Goal: Submit feedback/report problem

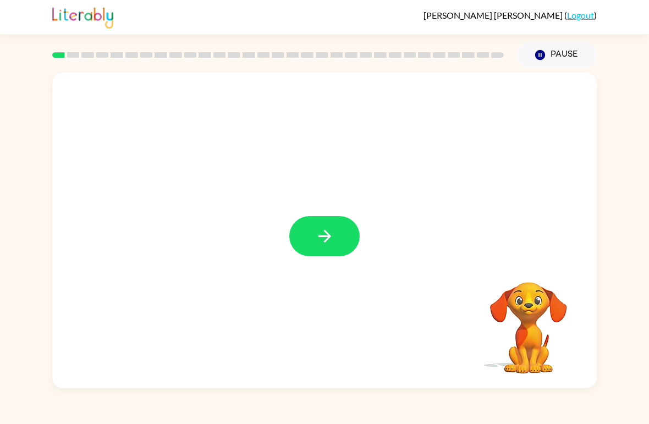
click at [334, 239] on icon "button" at bounding box center [324, 236] width 19 height 19
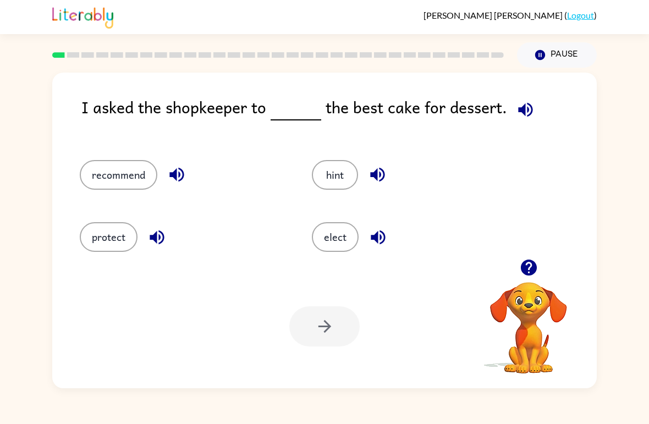
click at [117, 172] on button "recommend" at bounding box center [119, 175] width 78 height 30
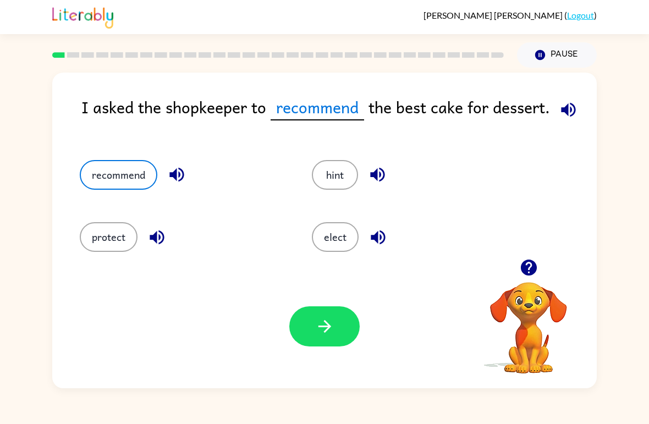
click at [576, 116] on icon "button" at bounding box center [568, 109] width 19 height 19
click at [339, 343] on button "button" at bounding box center [324, 326] width 70 height 40
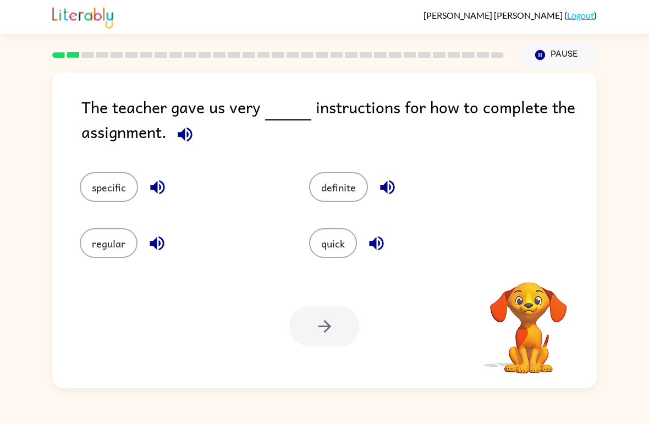
click at [198, 135] on button "button" at bounding box center [185, 134] width 28 height 28
click at [127, 183] on button "specific" at bounding box center [109, 187] width 58 height 30
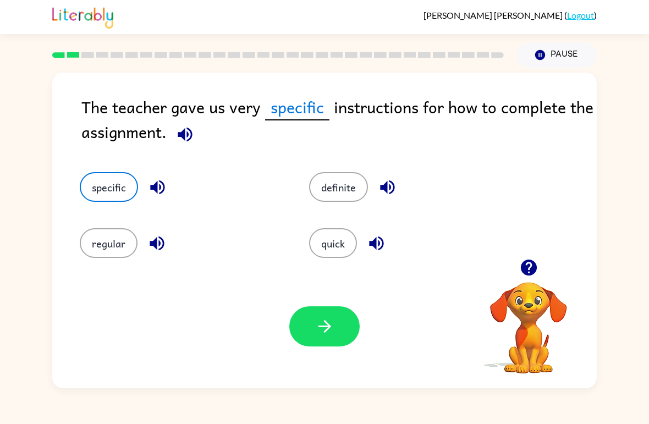
click at [332, 323] on icon "button" at bounding box center [324, 326] width 19 height 19
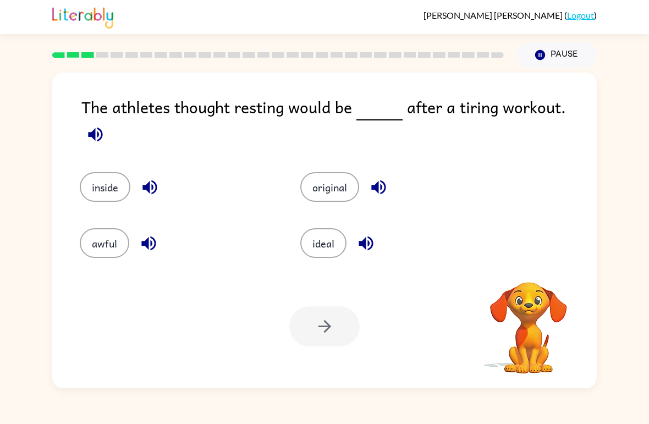
click at [105, 125] on icon "button" at bounding box center [95, 134] width 19 height 19
click at [116, 262] on div "awful" at bounding box center [169, 235] width 221 height 56
click at [102, 250] on button "awful" at bounding box center [105, 243] width 50 height 30
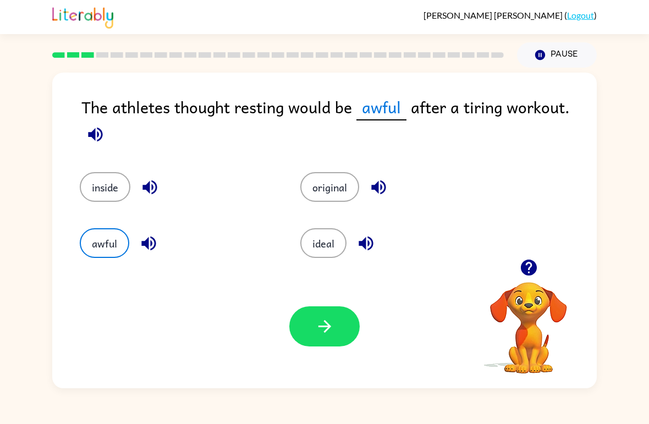
click at [355, 335] on button "button" at bounding box center [324, 326] width 70 height 40
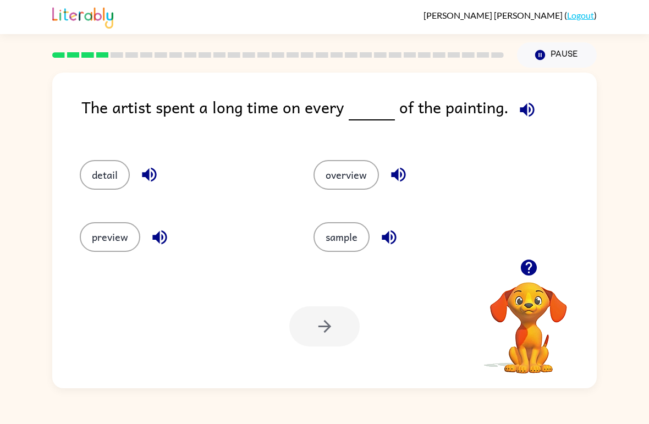
click at [526, 112] on icon "button" at bounding box center [527, 109] width 19 height 19
click at [91, 175] on button "detail" at bounding box center [105, 175] width 50 height 30
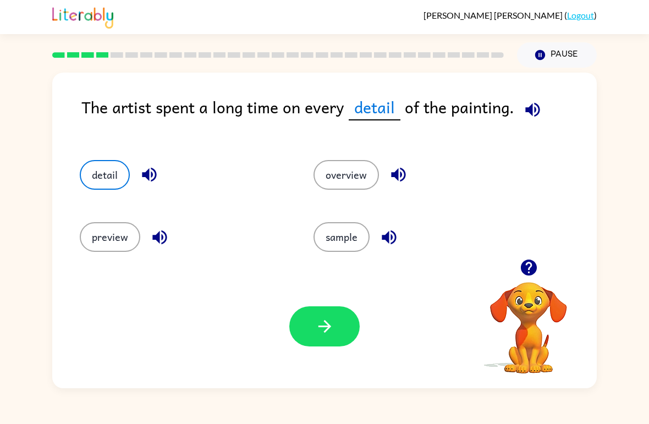
click at [329, 327] on icon "button" at bounding box center [324, 326] width 13 height 13
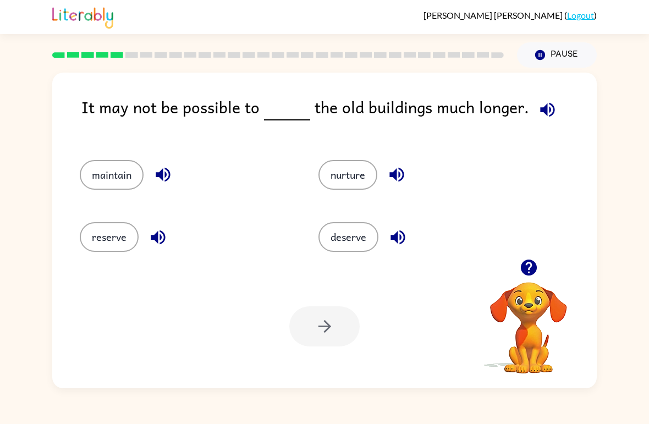
click at [543, 106] on icon "button" at bounding box center [547, 109] width 19 height 19
click at [102, 180] on button "maintain" at bounding box center [112, 175] width 64 height 30
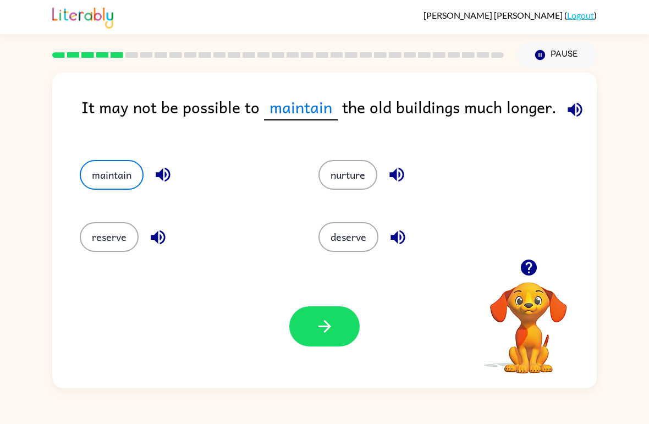
click at [325, 322] on icon "button" at bounding box center [324, 326] width 13 height 13
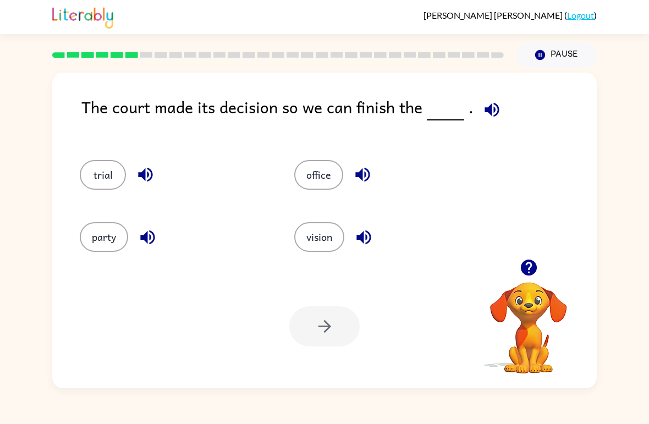
click at [492, 114] on icon "button" at bounding box center [492, 109] width 14 height 14
click at [93, 180] on button "trial" at bounding box center [103, 175] width 46 height 30
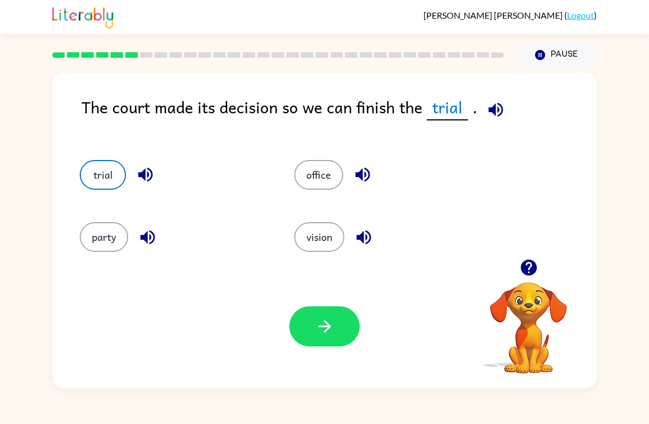
click at [315, 331] on icon "button" at bounding box center [324, 326] width 19 height 19
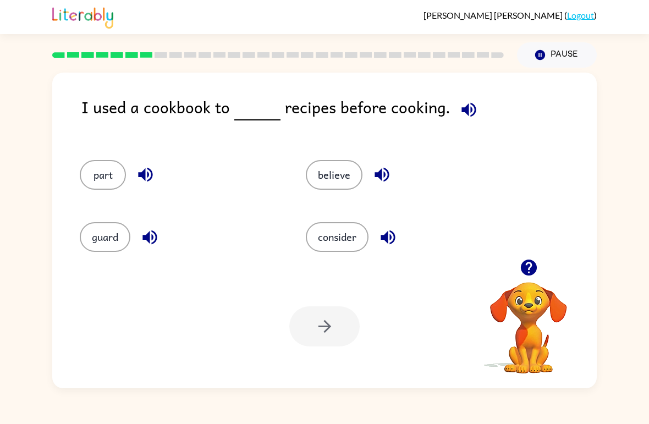
click at [462, 109] on icon "button" at bounding box center [469, 109] width 14 height 14
click at [468, 111] on icon "button" at bounding box center [468, 109] width 19 height 19
click at [462, 111] on icon "button" at bounding box center [469, 109] width 14 height 14
click at [327, 240] on button "consider" at bounding box center [337, 237] width 63 height 30
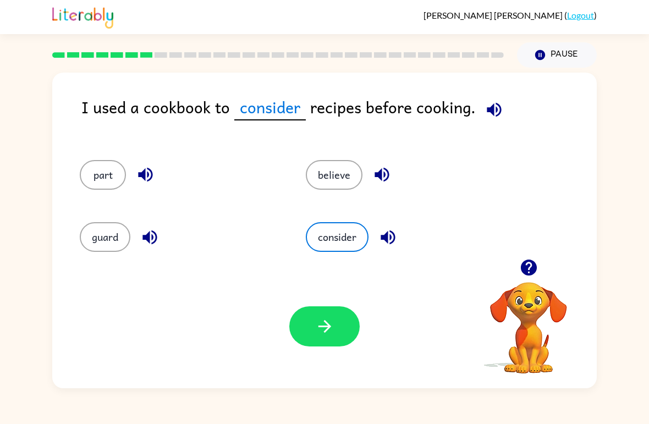
click at [332, 322] on icon "button" at bounding box center [324, 326] width 19 height 19
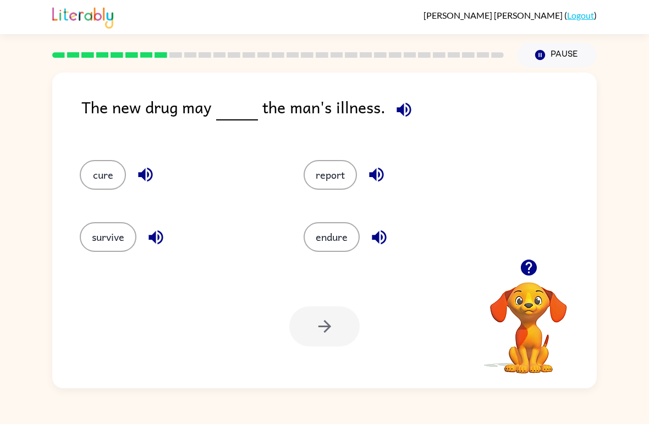
click at [404, 115] on icon "button" at bounding box center [404, 109] width 14 height 14
click at [328, 249] on button "endure" at bounding box center [332, 237] width 56 height 30
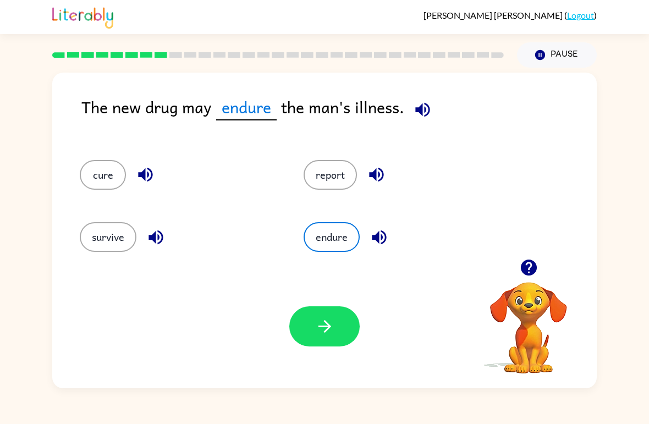
click at [333, 330] on icon "button" at bounding box center [324, 326] width 19 height 19
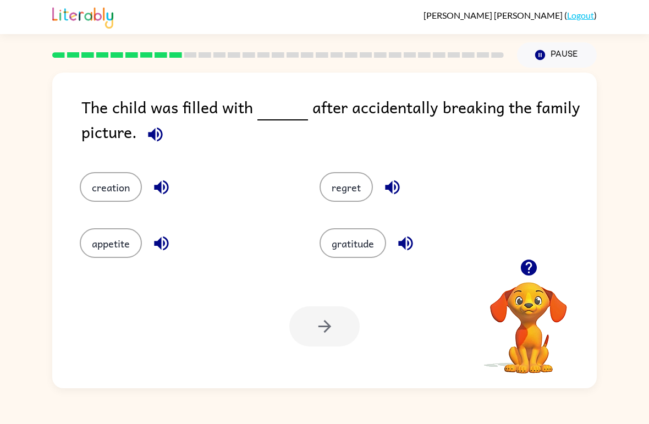
click at [328, 191] on button "regret" at bounding box center [346, 187] width 53 height 30
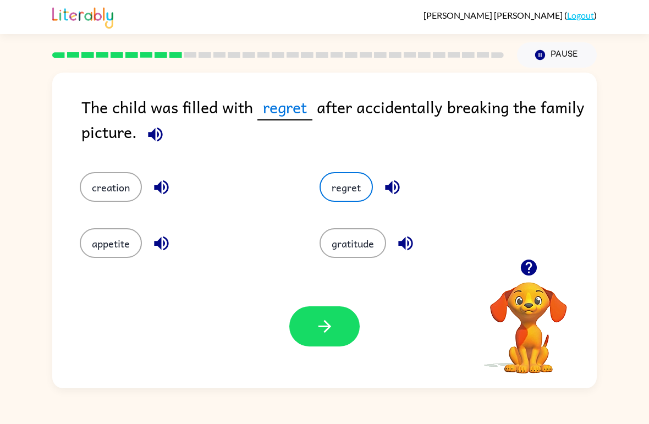
click at [337, 322] on button "button" at bounding box center [324, 326] width 70 height 40
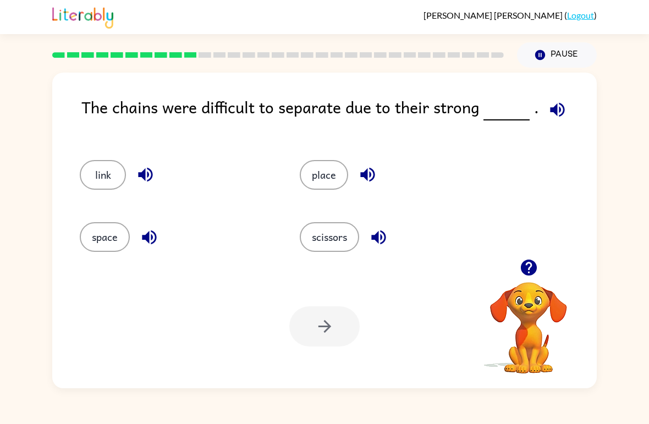
click at [107, 189] on button "link" at bounding box center [103, 175] width 46 height 30
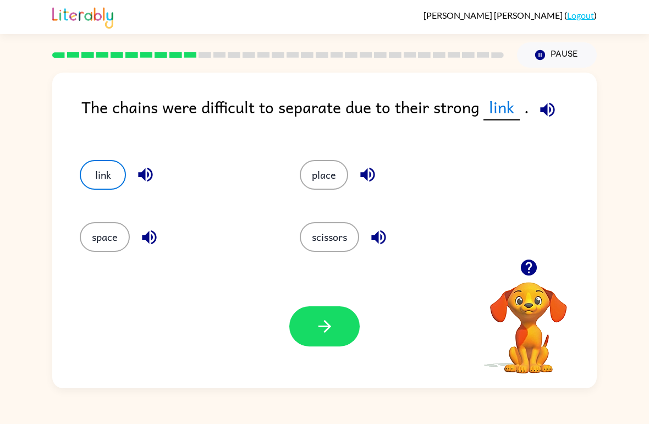
click at [327, 334] on icon "button" at bounding box center [324, 326] width 19 height 19
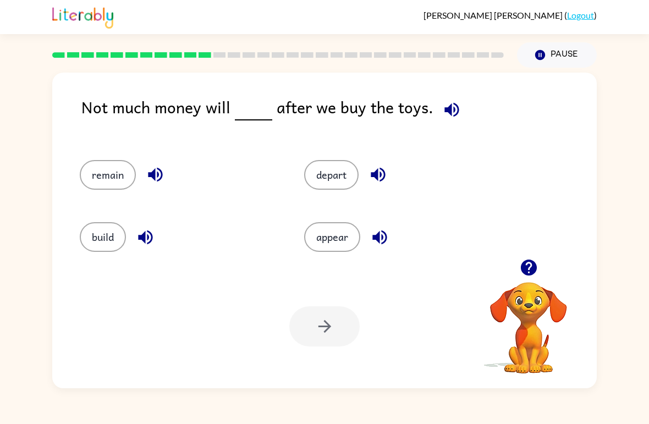
click at [105, 185] on button "remain" at bounding box center [108, 175] width 56 height 30
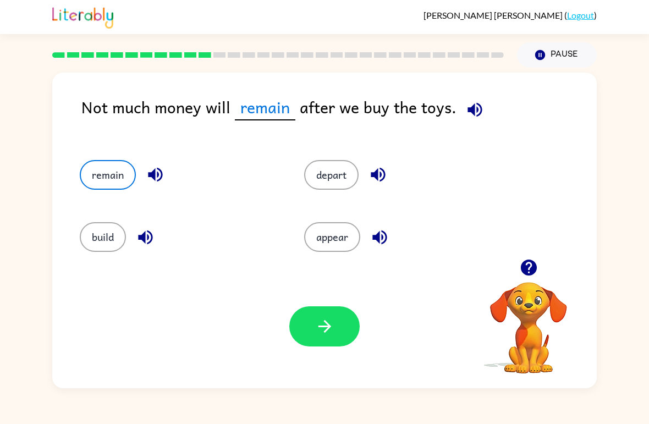
click at [348, 332] on button "button" at bounding box center [324, 326] width 70 height 40
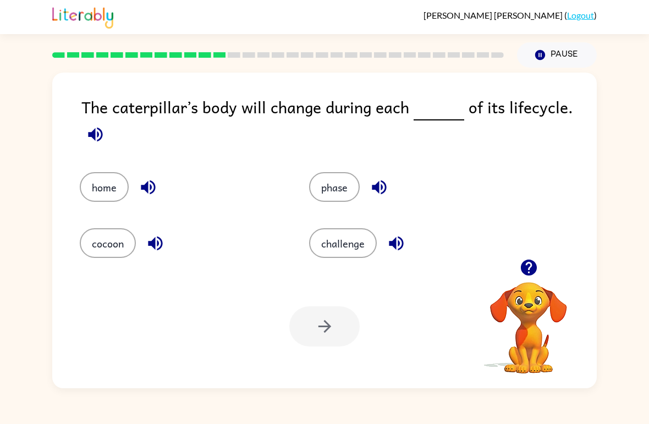
click at [358, 196] on button "phase" at bounding box center [334, 187] width 51 height 30
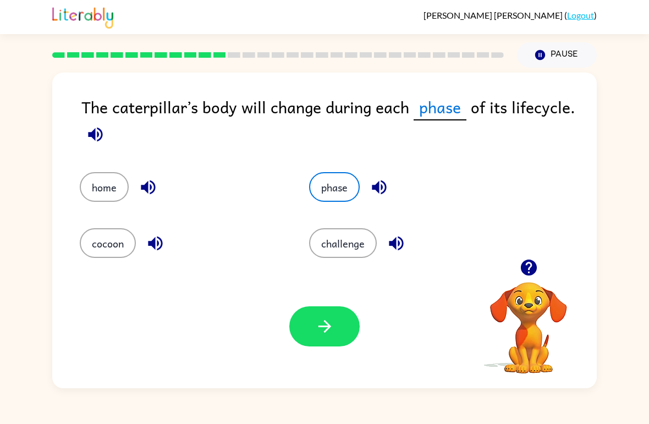
click at [334, 336] on button "button" at bounding box center [324, 326] width 70 height 40
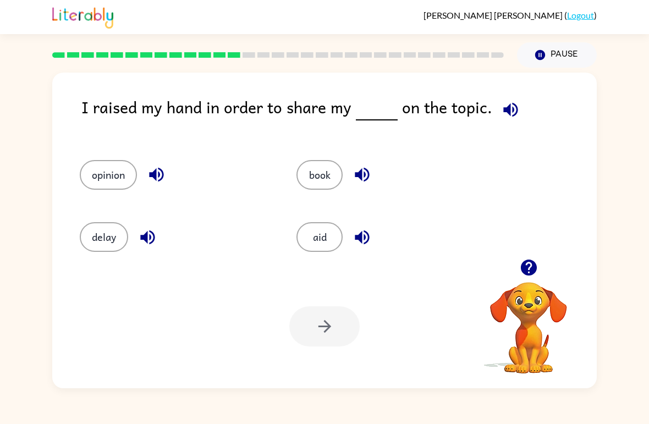
click at [106, 187] on button "opinion" at bounding box center [108, 175] width 57 height 30
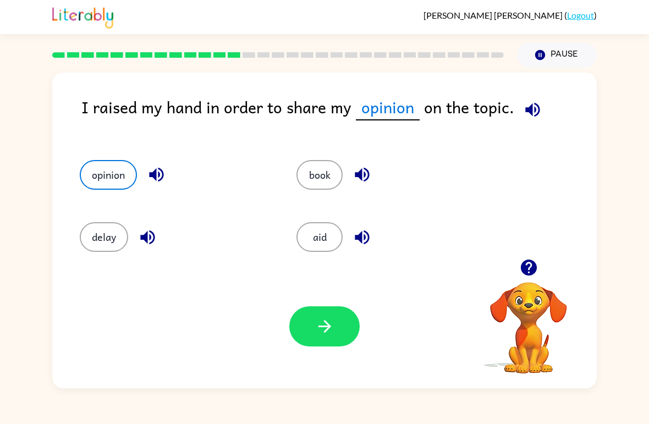
click at [329, 327] on icon "button" at bounding box center [324, 326] width 13 height 13
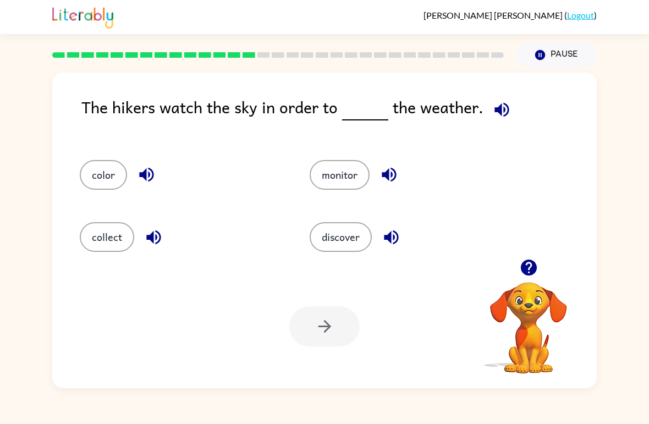
click at [502, 111] on icon "button" at bounding box center [501, 109] width 19 height 19
click at [328, 168] on button "monitor" at bounding box center [340, 175] width 60 height 30
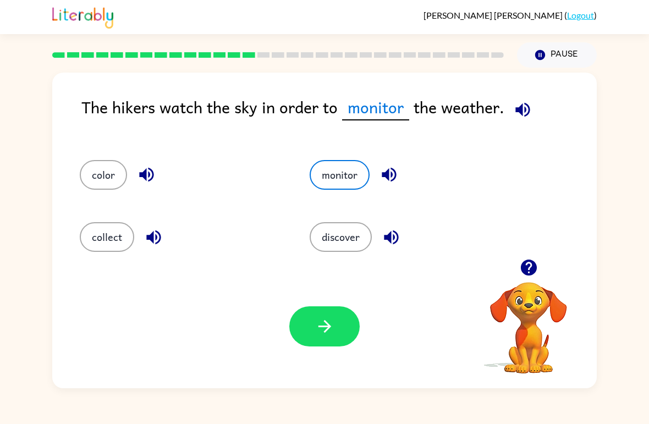
click at [319, 363] on div "Your browser must support playing .mp4 files to use Literably. Please try using…" at bounding box center [324, 327] width 545 height 124
click at [333, 316] on button "button" at bounding box center [324, 326] width 70 height 40
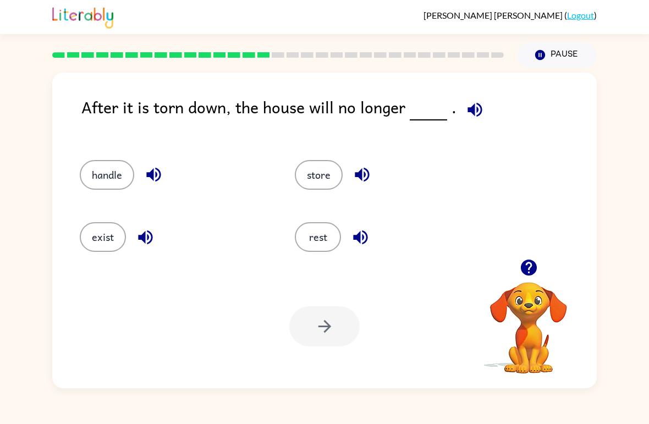
click at [531, 265] on icon "button" at bounding box center [528, 267] width 19 height 19
click at [535, 272] on icon "button" at bounding box center [528, 268] width 16 height 16
click at [114, 235] on button "exist" at bounding box center [103, 237] width 46 height 30
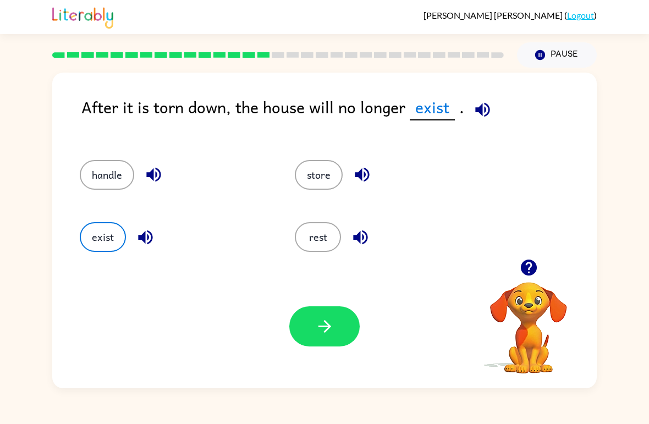
click at [319, 334] on icon "button" at bounding box center [324, 326] width 19 height 19
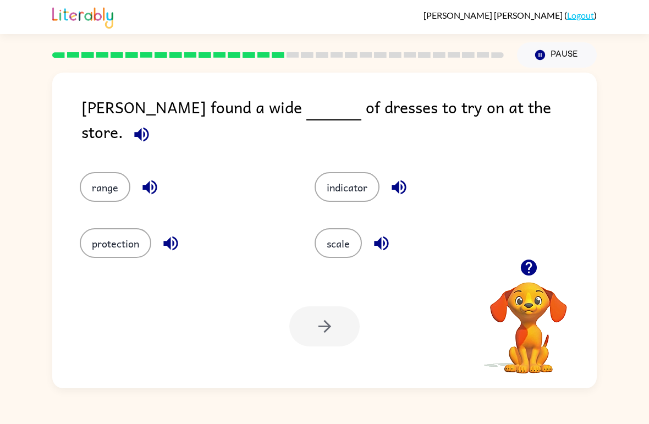
click at [106, 182] on button "range" at bounding box center [105, 187] width 51 height 30
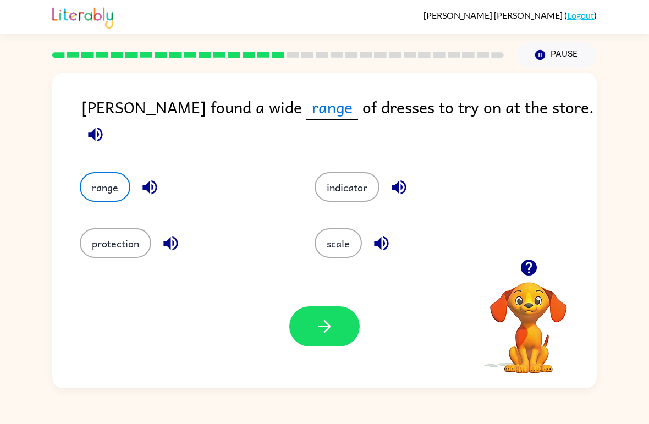
click at [320, 239] on button "scale" at bounding box center [338, 243] width 47 height 30
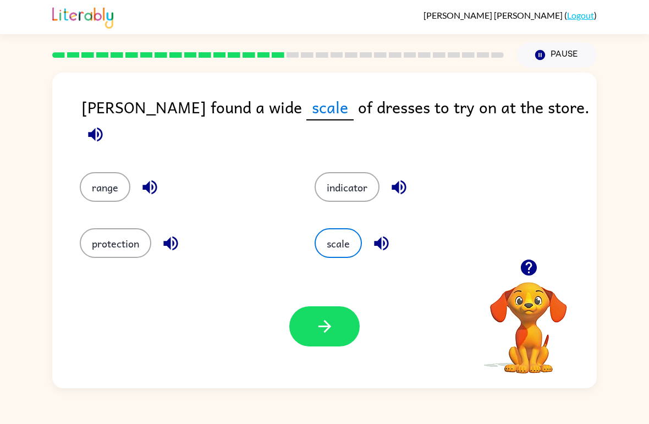
click at [318, 346] on button "button" at bounding box center [324, 326] width 70 height 40
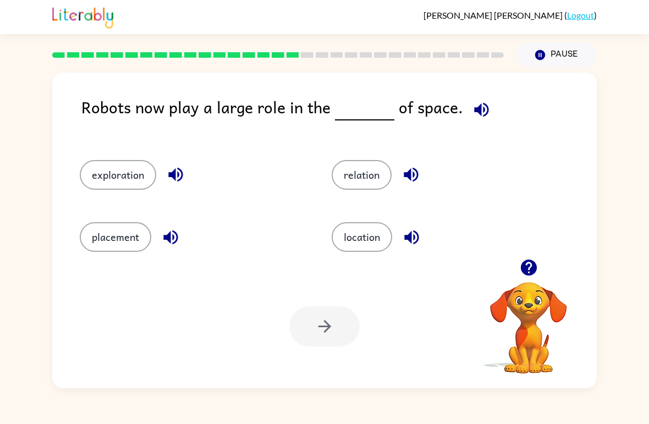
click at [530, 262] on icon "button" at bounding box center [528, 268] width 16 height 16
click at [531, 279] on button "button" at bounding box center [529, 268] width 28 height 28
click at [111, 233] on button "placement" at bounding box center [116, 237] width 72 height 30
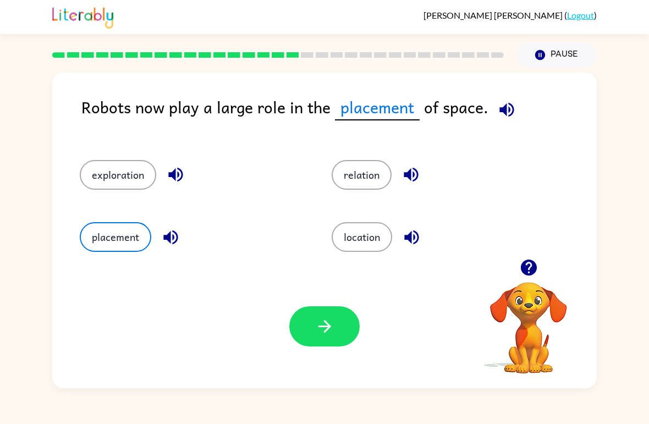
click at [333, 334] on icon "button" at bounding box center [324, 326] width 19 height 19
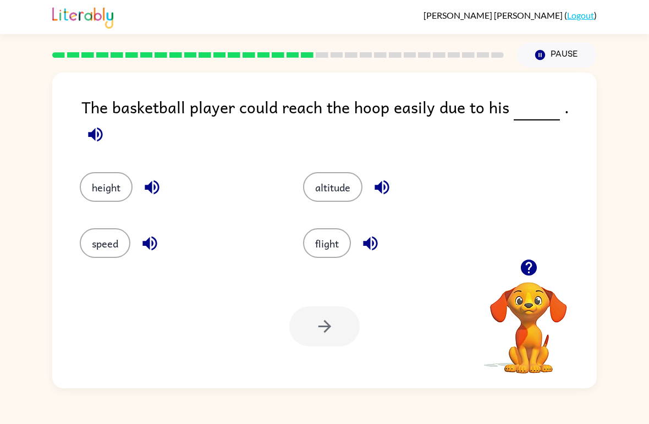
click at [107, 181] on button "height" at bounding box center [106, 187] width 53 height 30
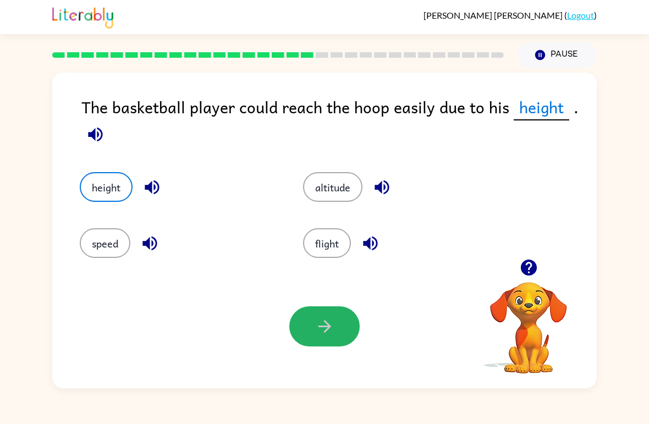
click at [331, 320] on icon "button" at bounding box center [324, 326] width 19 height 19
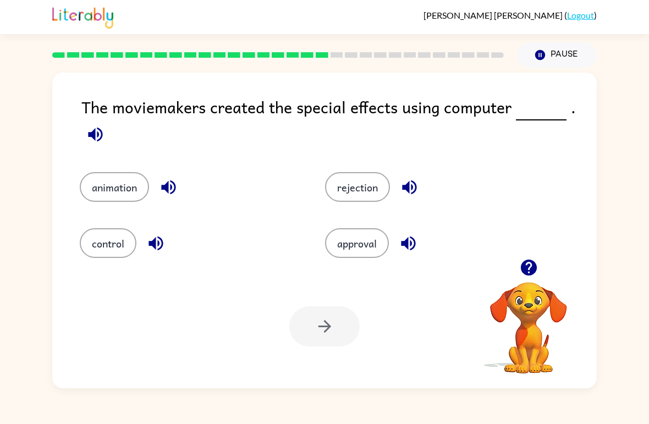
click at [126, 191] on button "animation" at bounding box center [114, 187] width 69 height 30
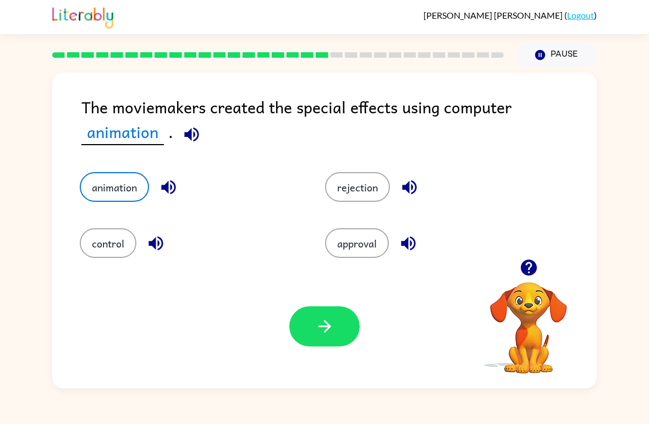
click at [321, 327] on icon "button" at bounding box center [324, 326] width 13 height 13
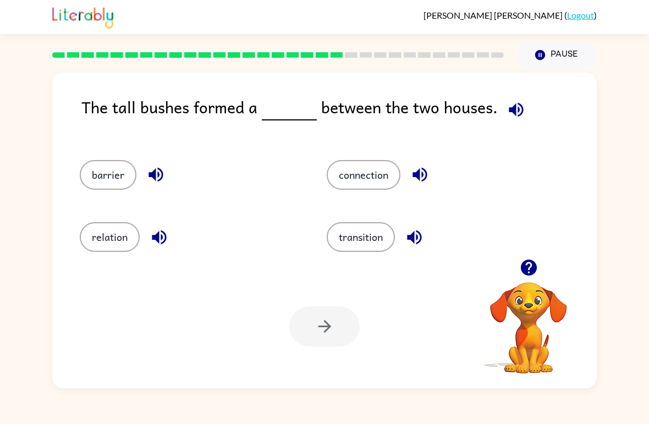
click at [103, 178] on button "barrier" at bounding box center [108, 175] width 57 height 30
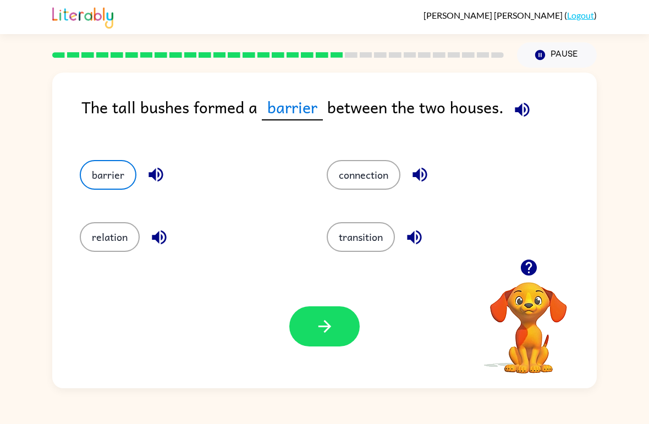
click at [323, 321] on icon "button" at bounding box center [324, 326] width 19 height 19
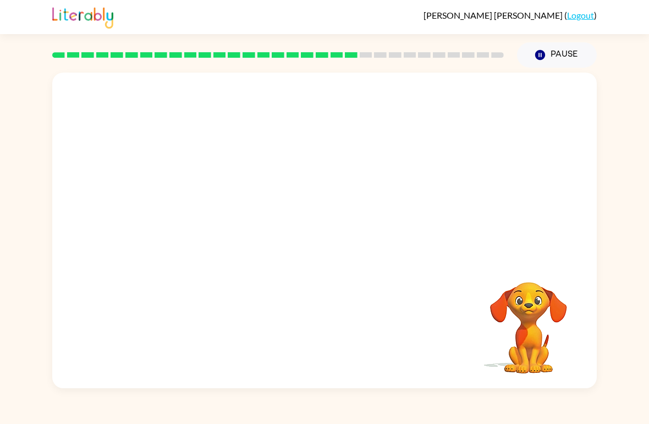
click at [234, 260] on div "Your browser must support playing .mp4 files to use Literably. Please try using…" at bounding box center [324, 231] width 545 height 316
click at [350, 243] on button "button" at bounding box center [324, 236] width 70 height 40
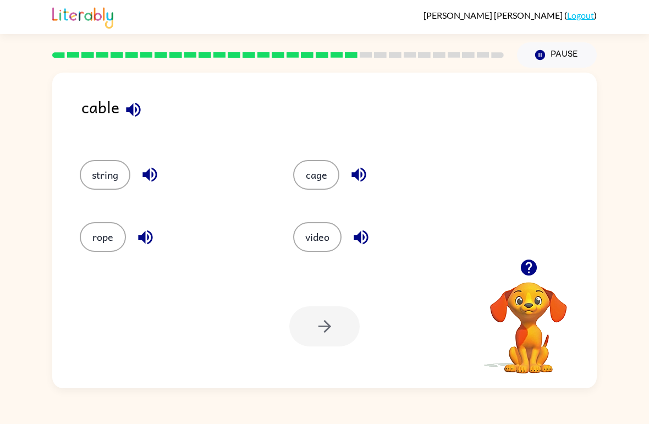
click at [145, 102] on div "cable" at bounding box center [338, 116] width 515 height 43
click at [99, 188] on button "string" at bounding box center [105, 175] width 51 height 30
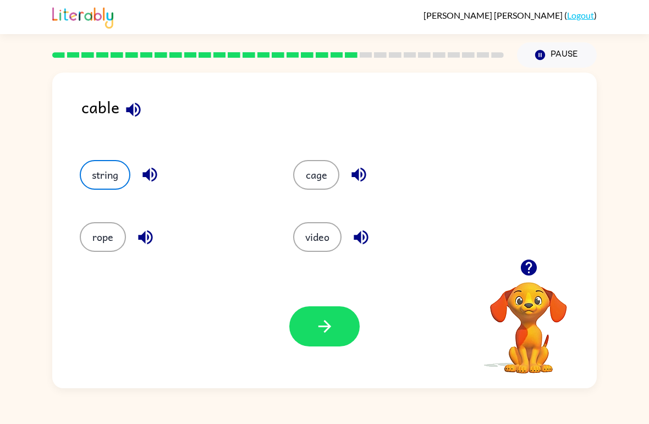
click at [334, 323] on button "button" at bounding box center [324, 326] width 70 height 40
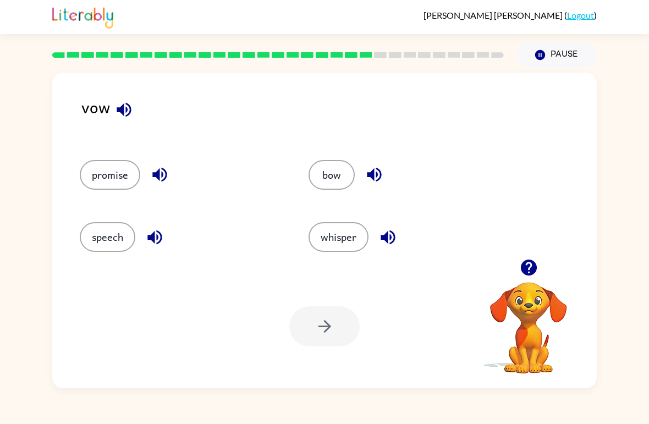
click at [136, 111] on button "button" at bounding box center [124, 110] width 28 height 28
click at [339, 178] on button "bow" at bounding box center [332, 175] width 46 height 30
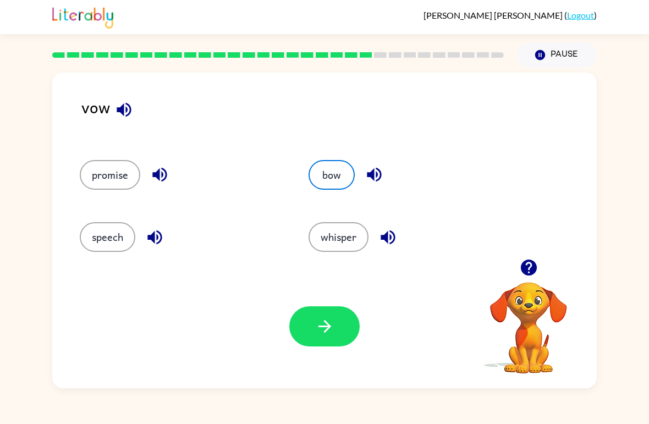
click at [335, 323] on button "button" at bounding box center [324, 326] width 70 height 40
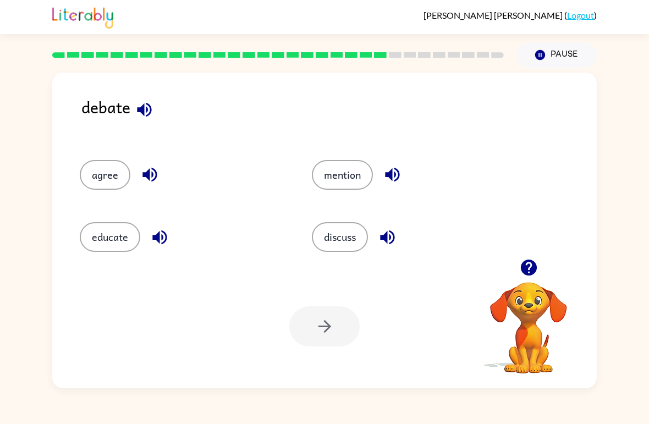
click at [98, 172] on button "agree" at bounding box center [105, 175] width 51 height 30
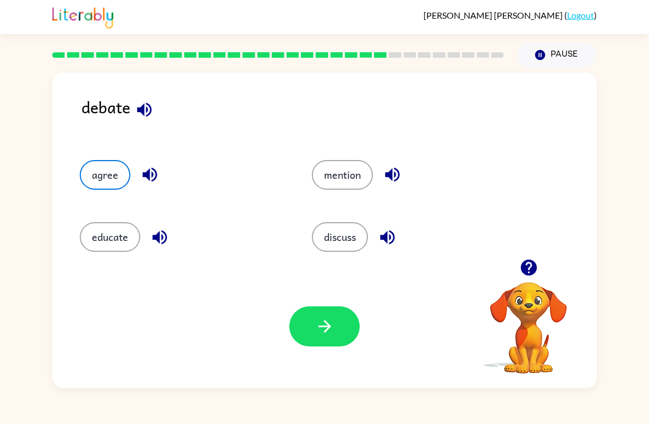
click at [332, 224] on button "discuss" at bounding box center [340, 237] width 56 height 30
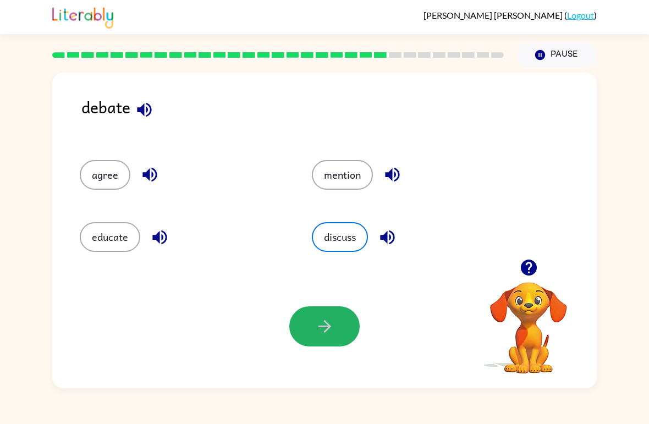
click at [328, 325] on icon "button" at bounding box center [324, 326] width 13 height 13
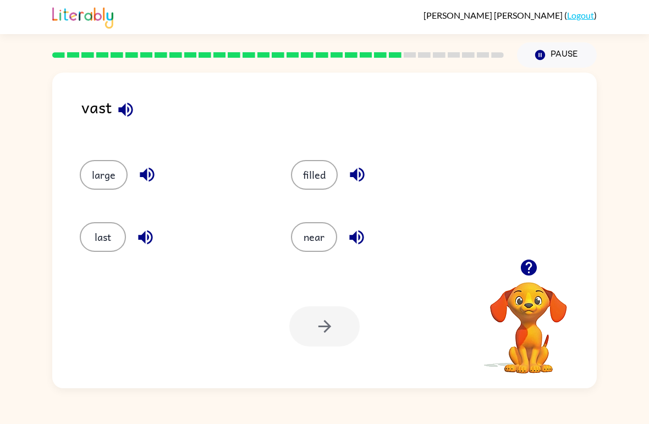
click at [106, 237] on button "last" at bounding box center [103, 237] width 46 height 30
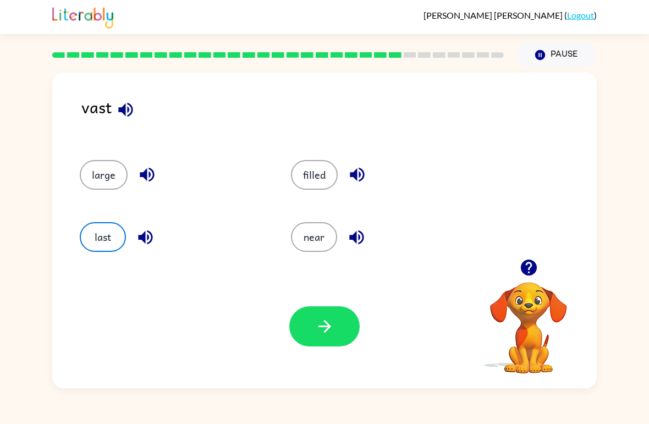
click at [305, 327] on button "button" at bounding box center [324, 326] width 70 height 40
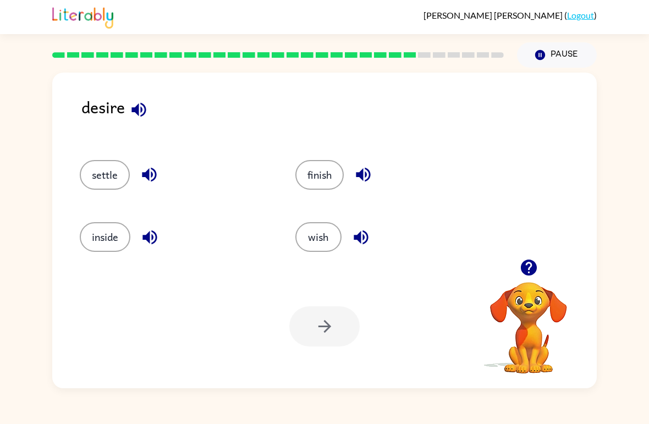
click at [97, 168] on button "settle" at bounding box center [105, 175] width 50 height 30
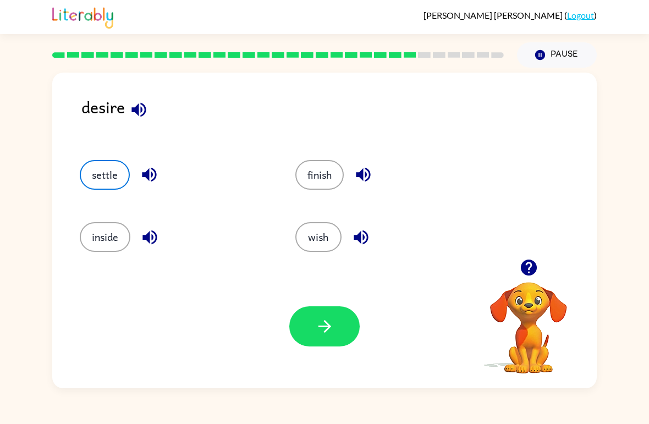
click at [316, 331] on icon "button" at bounding box center [324, 326] width 19 height 19
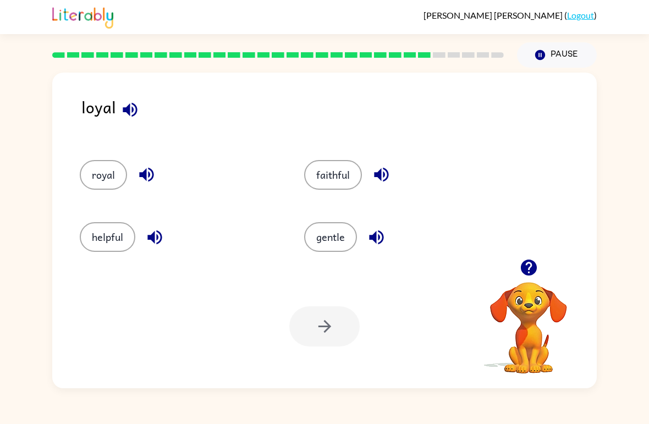
click at [95, 164] on button "royal" at bounding box center [103, 175] width 47 height 30
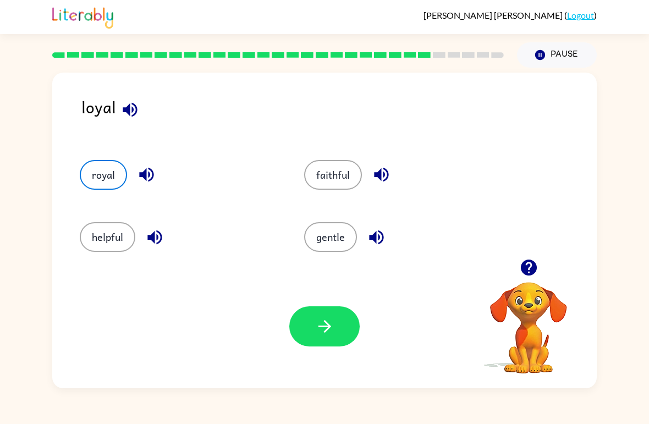
click at [327, 335] on icon "button" at bounding box center [324, 326] width 19 height 19
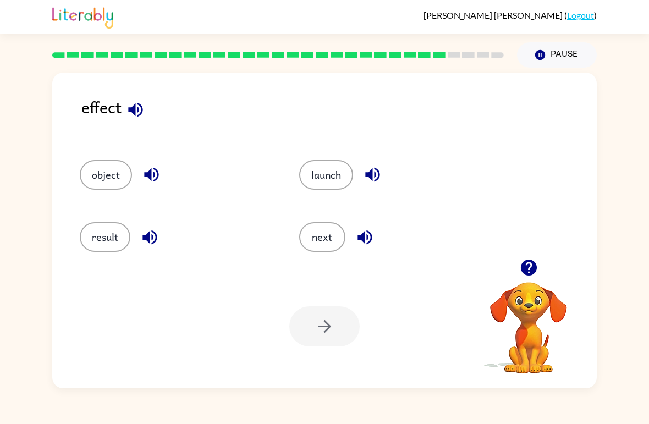
click at [103, 228] on button "result" at bounding box center [105, 237] width 51 height 30
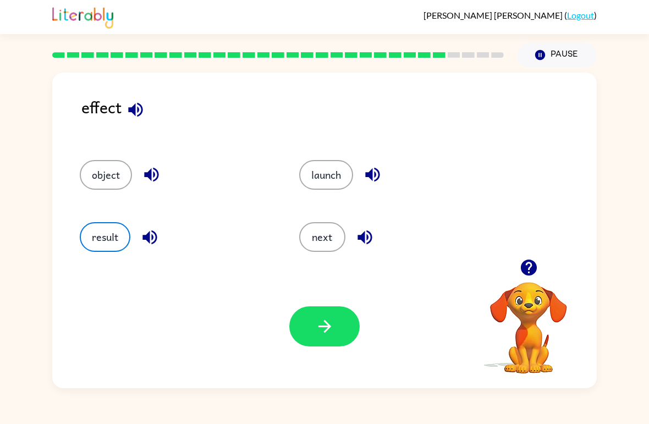
click at [343, 312] on button "button" at bounding box center [324, 326] width 70 height 40
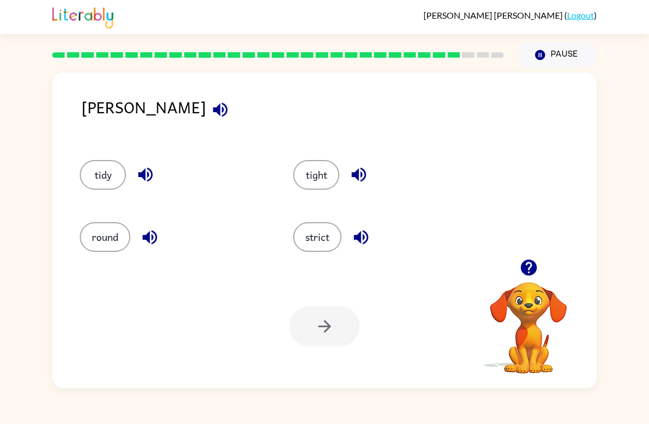
click at [108, 239] on button "round" at bounding box center [105, 237] width 51 height 30
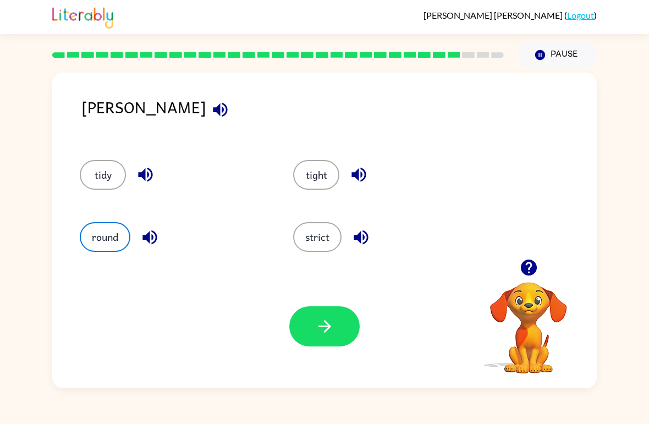
click at [319, 312] on button "button" at bounding box center [324, 326] width 70 height 40
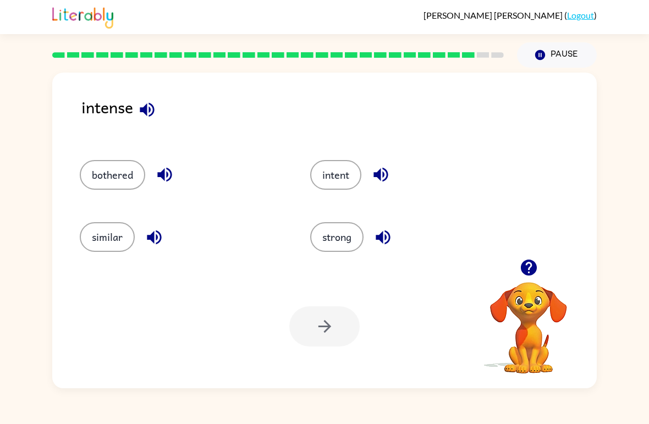
click at [349, 229] on button "strong" at bounding box center [336, 237] width 53 height 30
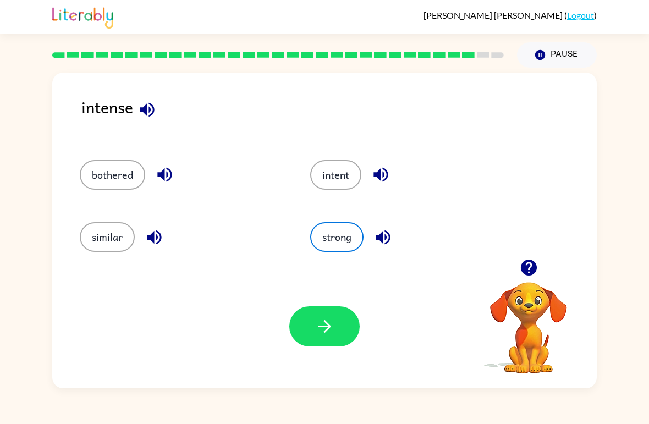
click at [339, 343] on button "button" at bounding box center [324, 326] width 70 height 40
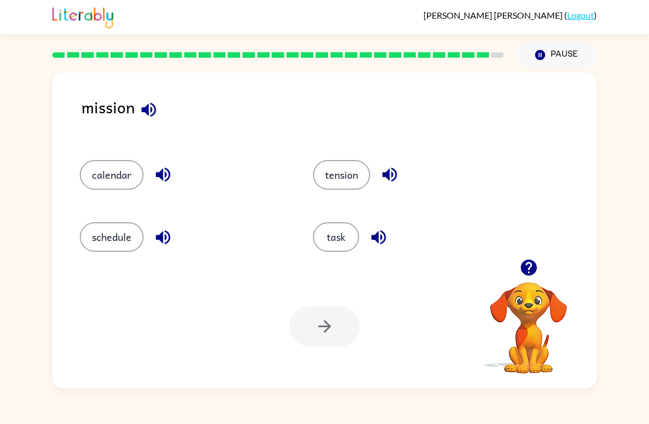
click at [343, 238] on button "task" at bounding box center [336, 237] width 46 height 30
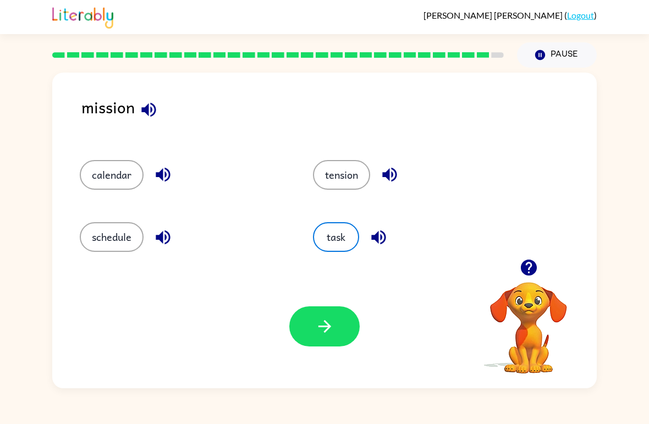
click at [297, 336] on button "button" at bounding box center [324, 326] width 70 height 40
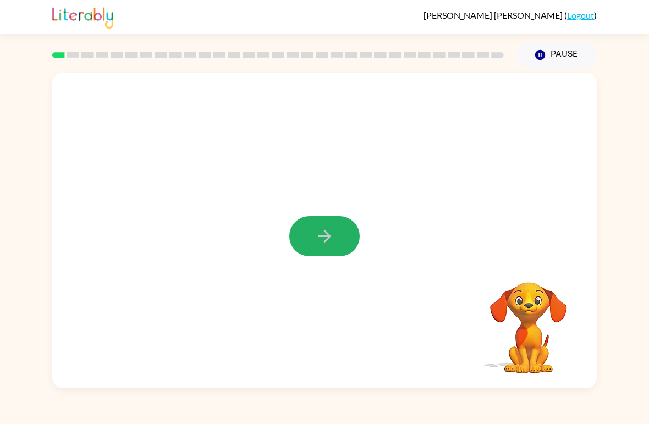
click at [348, 241] on button "button" at bounding box center [324, 236] width 70 height 40
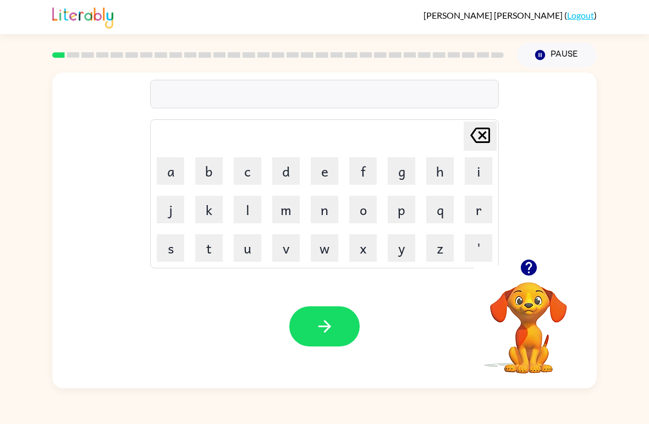
click at [213, 174] on button "b" at bounding box center [209, 171] width 28 height 28
click at [366, 215] on button "o" at bounding box center [363, 210] width 28 height 28
click at [486, 208] on button "r" at bounding box center [479, 210] width 28 height 28
click at [285, 169] on button "d" at bounding box center [286, 171] width 28 height 28
click at [326, 172] on button "e" at bounding box center [325, 171] width 28 height 28
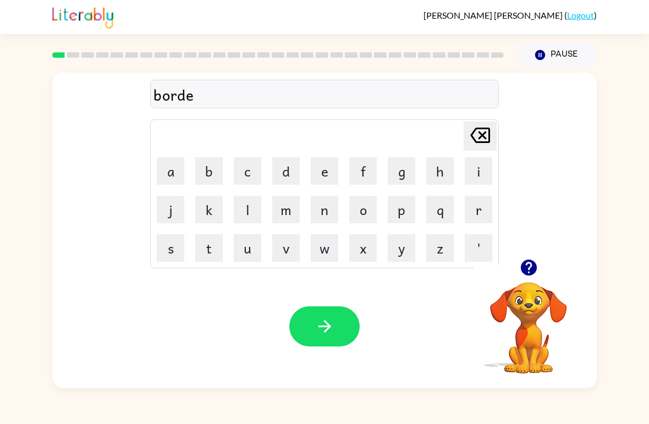
click at [466, 210] on button "r" at bounding box center [479, 210] width 28 height 28
click at [337, 328] on button "button" at bounding box center [324, 326] width 70 height 40
click at [540, 276] on button "button" at bounding box center [529, 268] width 28 height 28
click at [478, 208] on button "r" at bounding box center [479, 210] width 28 height 28
click at [366, 211] on button "o" at bounding box center [363, 210] width 28 height 28
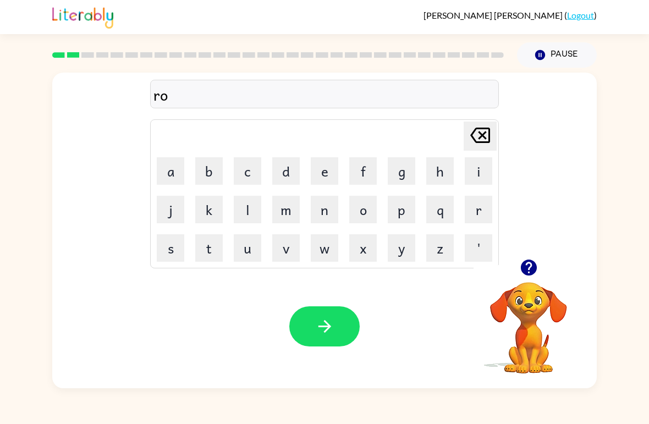
click at [255, 252] on button "u" at bounding box center [248, 248] width 28 height 28
click at [323, 213] on button "n" at bounding box center [325, 210] width 28 height 28
click at [293, 174] on button "d" at bounding box center [286, 171] width 28 height 28
click at [326, 330] on icon "button" at bounding box center [324, 326] width 19 height 19
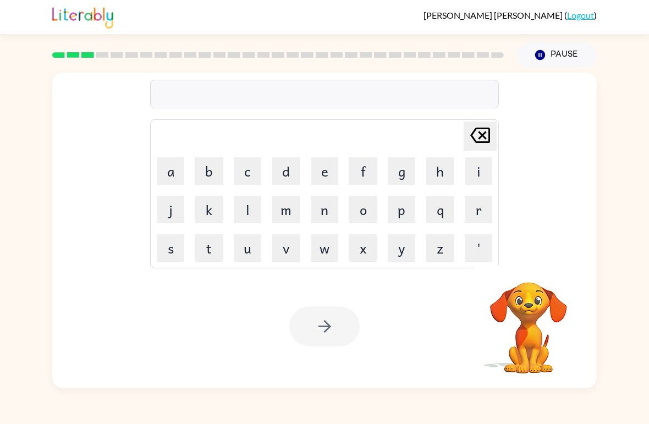
click at [289, 214] on button "m" at bounding box center [286, 210] width 28 height 28
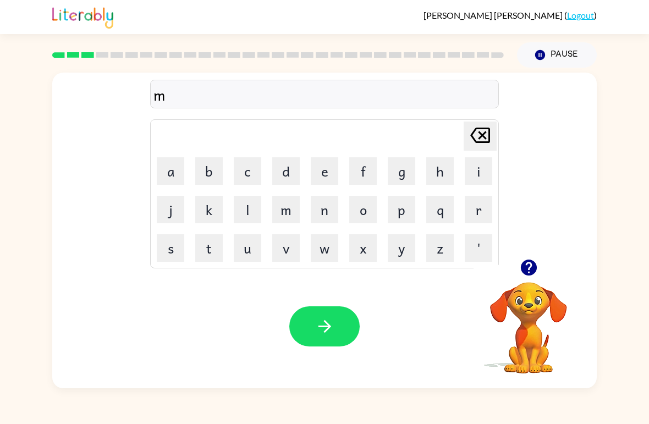
click at [258, 169] on button "c" at bounding box center [248, 171] width 28 height 28
click at [433, 174] on button "h" at bounding box center [440, 171] width 28 height 28
click at [475, 168] on button "i" at bounding box center [479, 171] width 28 height 28
click at [320, 211] on button "n" at bounding box center [325, 210] width 28 height 28
click at [326, 171] on button "e" at bounding box center [325, 171] width 28 height 28
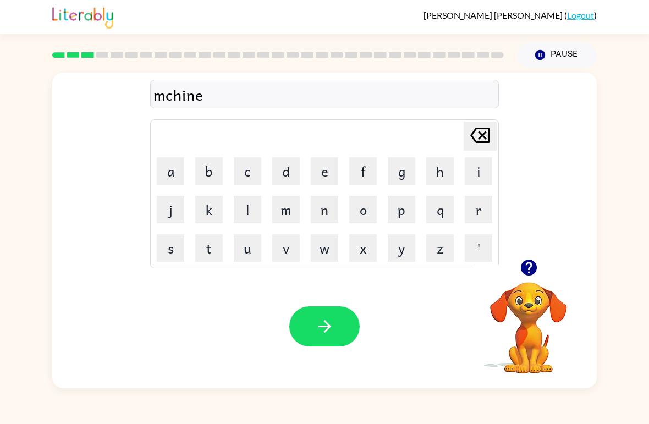
click at [314, 320] on button "button" at bounding box center [324, 326] width 70 height 40
click at [534, 289] on video "Your browser must support playing .mp4 files to use Literably. Please try using…" at bounding box center [529, 320] width 110 height 110
click at [536, 264] on icon "button" at bounding box center [528, 267] width 19 height 19
click at [199, 257] on button "t" at bounding box center [209, 248] width 28 height 28
click at [487, 207] on button "r" at bounding box center [479, 210] width 28 height 28
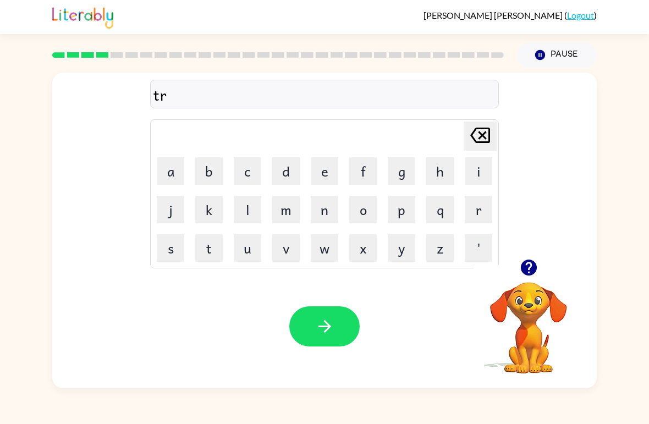
click at [174, 178] on button "a" at bounding box center [171, 171] width 28 height 28
click at [486, 168] on button "i" at bounding box center [479, 171] width 28 height 28
click at [322, 219] on button "n" at bounding box center [325, 210] width 28 height 28
click at [325, 318] on icon "button" at bounding box center [324, 326] width 19 height 19
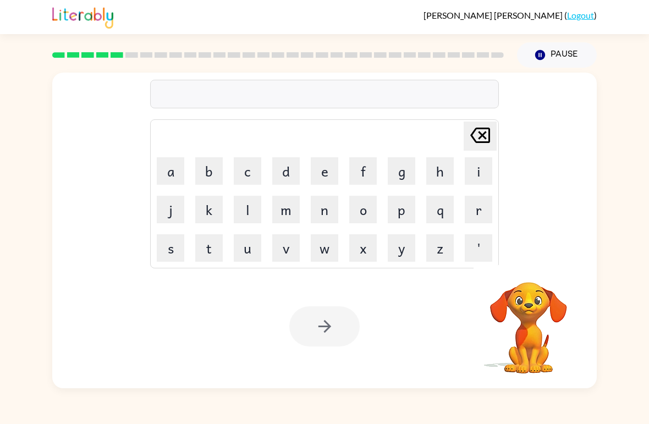
click at [297, 169] on button "d" at bounding box center [286, 171] width 28 height 28
click at [329, 168] on button "e" at bounding box center [325, 171] width 28 height 28
click at [182, 171] on button "a" at bounding box center [171, 171] width 28 height 28
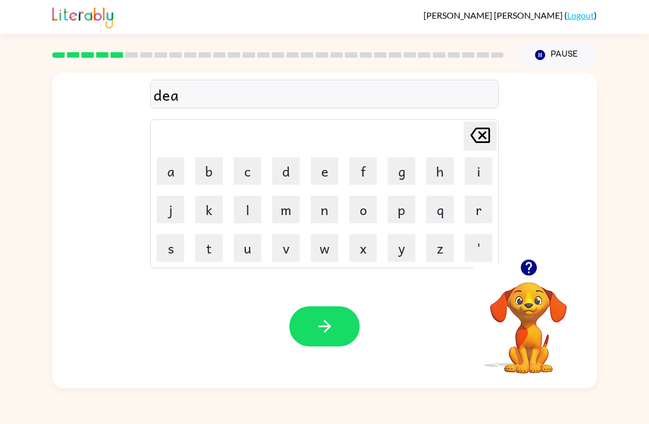
click at [368, 171] on button "f" at bounding box center [363, 171] width 28 height 28
click at [325, 171] on button "e" at bounding box center [325, 171] width 28 height 28
click at [325, 210] on button "n" at bounding box center [325, 210] width 28 height 28
click at [178, 245] on button "s" at bounding box center [171, 248] width 28 height 28
click at [490, 176] on button "i" at bounding box center [479, 171] width 28 height 28
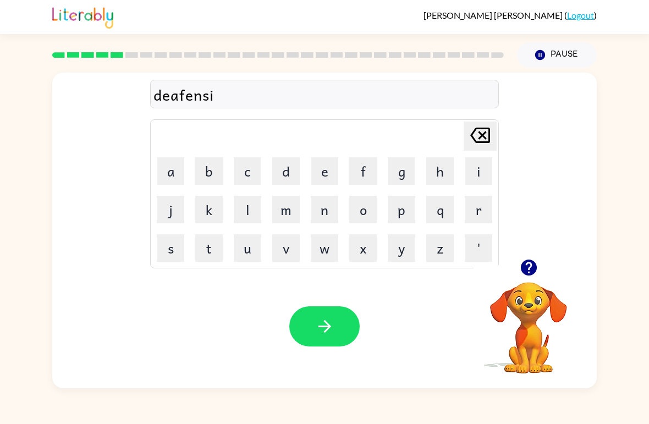
click at [287, 251] on button "v" at bounding box center [286, 248] width 28 height 28
click at [325, 153] on td "e" at bounding box center [324, 170] width 37 height 37
click at [327, 180] on button "e" at bounding box center [325, 171] width 28 height 28
click at [323, 314] on button "button" at bounding box center [324, 326] width 70 height 40
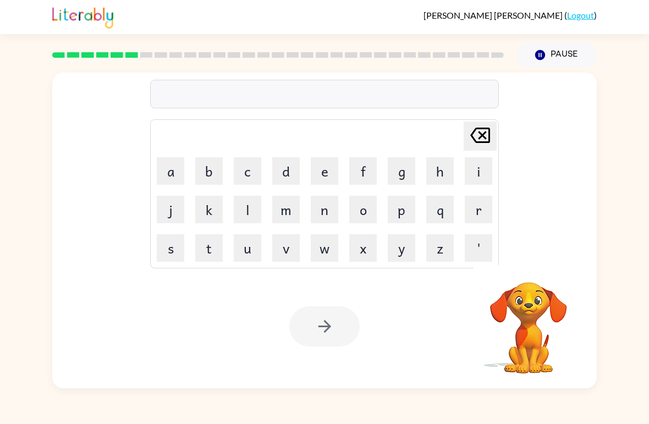
click at [290, 251] on button "v" at bounding box center [286, 248] width 28 height 28
click at [168, 168] on button "a" at bounding box center [171, 171] width 28 height 28
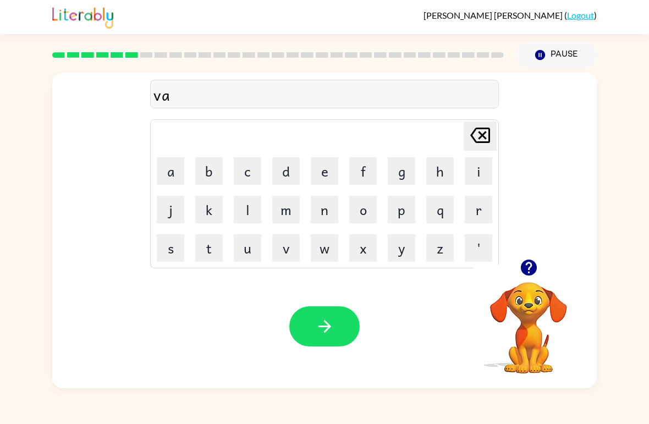
click at [250, 173] on button "c" at bounding box center [248, 171] width 28 height 28
click at [172, 177] on button "a" at bounding box center [171, 171] width 28 height 28
click at [213, 245] on button "t" at bounding box center [209, 248] width 28 height 28
click at [480, 178] on button "i" at bounding box center [479, 171] width 28 height 28
click at [372, 214] on button "o" at bounding box center [363, 210] width 28 height 28
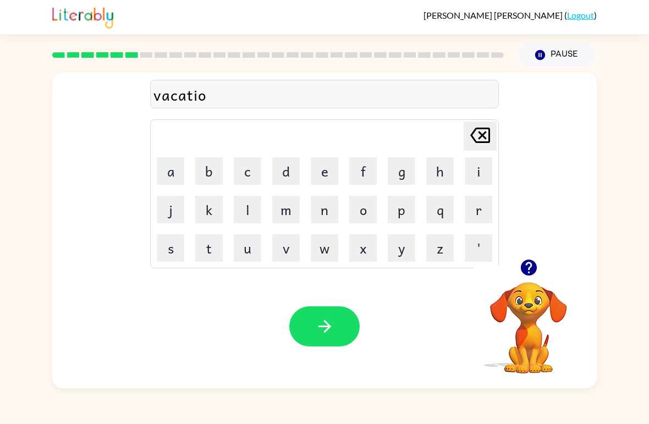
click at [334, 207] on button "n" at bounding box center [325, 210] width 28 height 28
click at [317, 334] on icon "button" at bounding box center [324, 326] width 19 height 19
click at [403, 215] on button "p" at bounding box center [402, 210] width 28 height 28
click at [359, 217] on button "o" at bounding box center [363, 210] width 28 height 28
click at [243, 256] on button "u" at bounding box center [248, 248] width 28 height 28
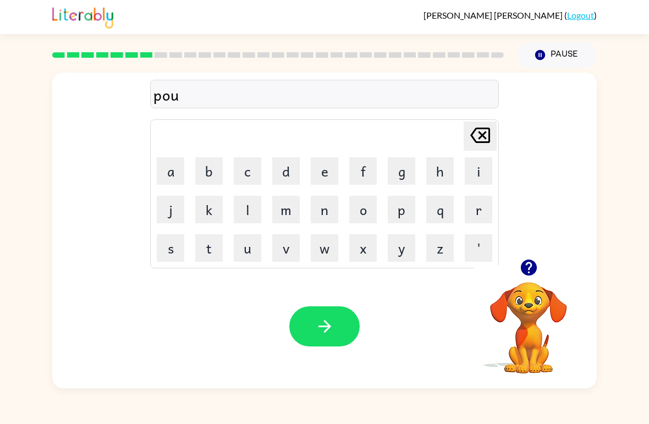
click at [291, 172] on button "d" at bounding box center [286, 171] width 28 height 28
click at [251, 210] on button "l" at bounding box center [248, 210] width 28 height 28
click at [344, 171] on table "[PERSON_NAME] last character input a b c d e f g h i j k l m n o p q r s t u v …" at bounding box center [325, 194] width 348 height 148
click at [327, 179] on button "e" at bounding box center [325, 171] width 28 height 28
click at [313, 320] on button "button" at bounding box center [324, 326] width 70 height 40
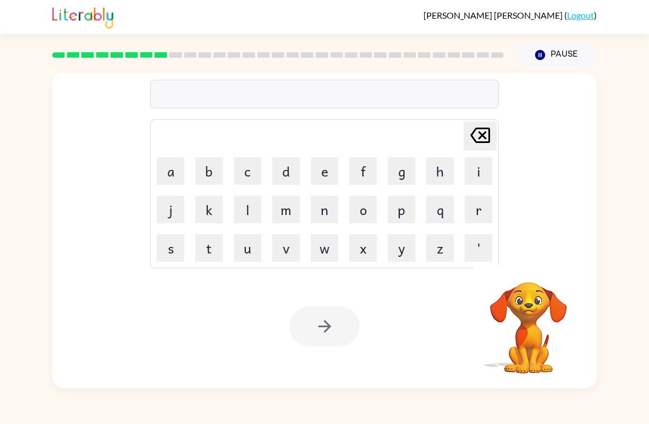
click at [290, 209] on button "m" at bounding box center [286, 210] width 28 height 28
click at [488, 177] on button "i" at bounding box center [479, 171] width 28 height 28
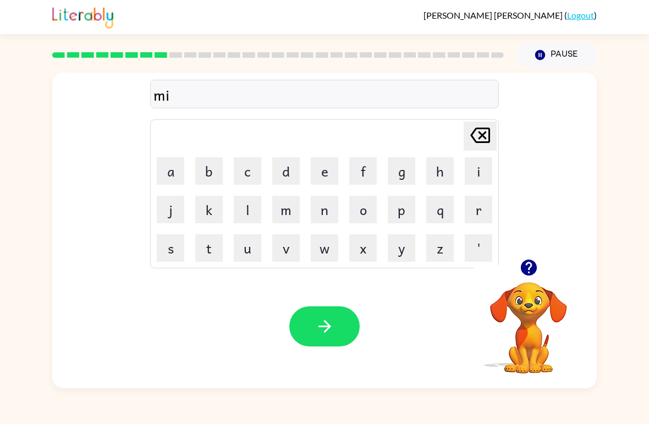
click at [482, 215] on button "r" at bounding box center [479, 210] width 28 height 28
click at [164, 176] on button "a" at bounding box center [171, 171] width 28 height 28
click at [208, 208] on button "k" at bounding box center [209, 210] width 28 height 28
click at [255, 203] on button "l" at bounding box center [248, 210] width 28 height 28
click at [326, 167] on button "e" at bounding box center [325, 171] width 28 height 28
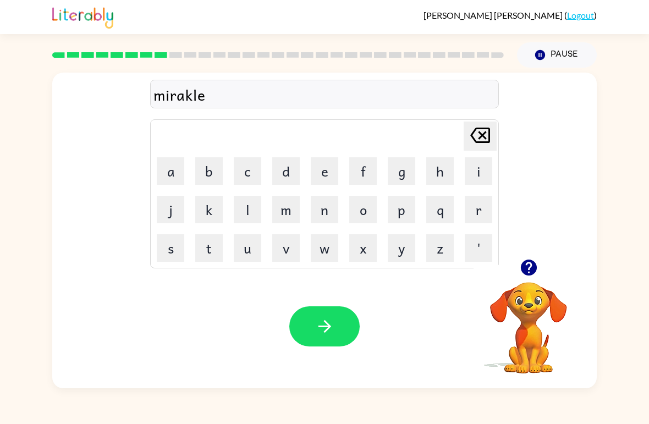
click at [480, 141] on icon "[PERSON_NAME] last character input" at bounding box center [480, 135] width 26 height 26
click at [479, 141] on icon "[PERSON_NAME] last character input" at bounding box center [480, 135] width 26 height 26
click at [487, 144] on icon "[PERSON_NAME] last character input" at bounding box center [480, 135] width 26 height 26
click at [254, 166] on button "c" at bounding box center [248, 171] width 28 height 28
click at [259, 208] on button "l" at bounding box center [248, 210] width 28 height 28
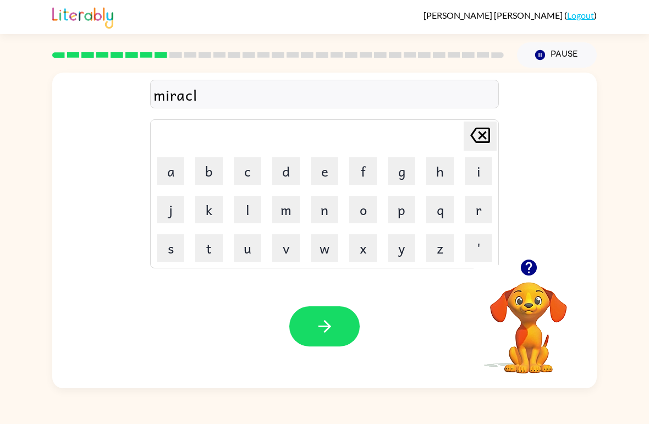
click at [320, 167] on button "e" at bounding box center [325, 171] width 28 height 28
click at [313, 319] on button "button" at bounding box center [324, 326] width 70 height 40
click at [291, 208] on button "m" at bounding box center [286, 210] width 28 height 28
click at [488, 171] on button "i" at bounding box center [479, 171] width 28 height 28
click at [297, 168] on button "d" at bounding box center [286, 171] width 28 height 28
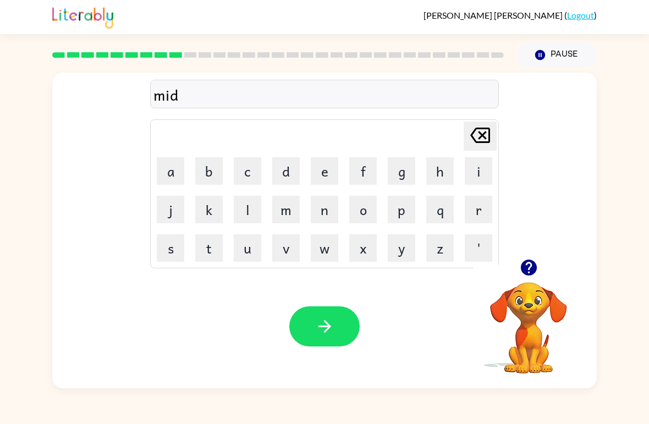
click at [288, 215] on button "m" at bounding box center [286, 210] width 28 height 28
click at [365, 211] on button "o" at bounding box center [363, 210] width 28 height 28
click at [474, 210] on button "r" at bounding box center [479, 210] width 28 height 28
click at [327, 205] on button "n" at bounding box center [325, 210] width 28 height 28
click at [482, 171] on button "i" at bounding box center [479, 171] width 28 height 28
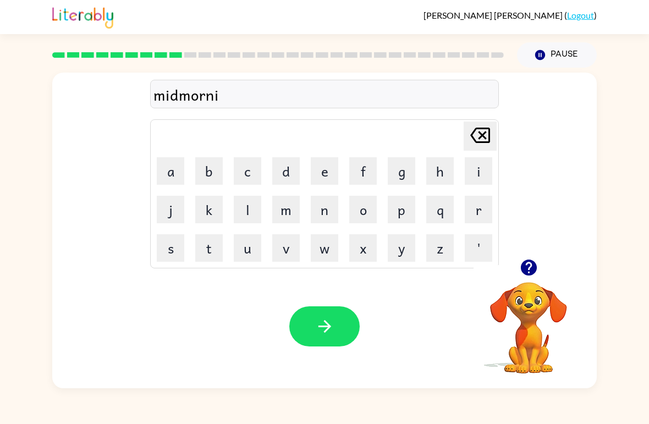
click at [332, 222] on button "n" at bounding box center [325, 210] width 28 height 28
click at [388, 177] on button "g" at bounding box center [402, 171] width 28 height 28
click at [326, 333] on icon "button" at bounding box center [324, 326] width 19 height 19
click at [290, 170] on button "d" at bounding box center [286, 171] width 28 height 28
click at [471, 172] on button "i" at bounding box center [479, 171] width 28 height 28
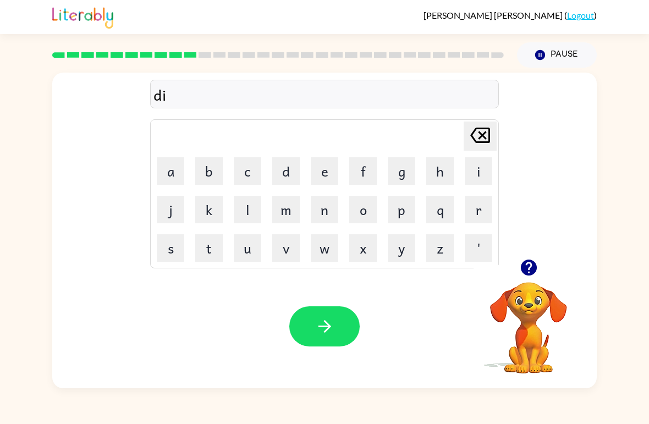
click at [166, 259] on button "s" at bounding box center [171, 248] width 28 height 28
click at [213, 250] on button "t" at bounding box center [209, 248] width 28 height 28
click at [477, 215] on button "r" at bounding box center [479, 210] width 28 height 28
click at [261, 251] on button "u" at bounding box center [248, 248] width 28 height 28
click at [170, 259] on button "s" at bounding box center [171, 248] width 28 height 28
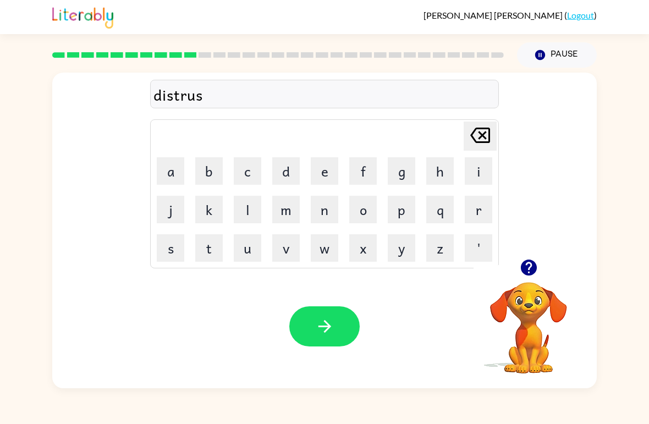
click at [209, 255] on button "t" at bounding box center [209, 248] width 28 height 28
click at [318, 322] on icon "button" at bounding box center [324, 326] width 19 height 19
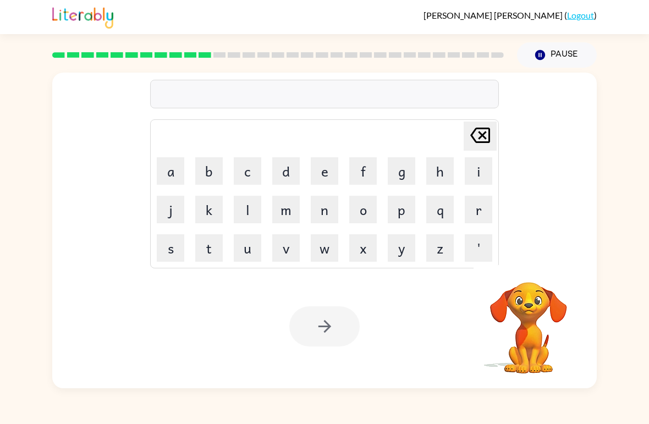
click at [486, 219] on button "r" at bounding box center [479, 210] width 28 height 28
click at [367, 215] on button "o" at bounding box center [363, 210] width 28 height 28
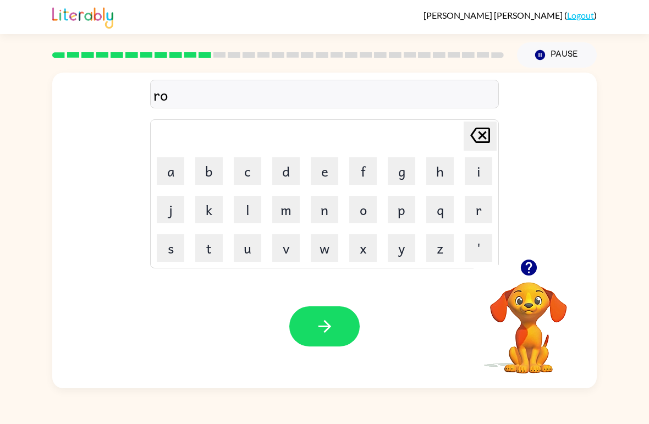
click at [251, 256] on button "u" at bounding box center [248, 248] width 28 height 28
click at [287, 175] on button "d" at bounding box center [286, 171] width 28 height 28
click at [327, 173] on button "e" at bounding box center [325, 171] width 28 height 28
click at [481, 124] on icon "[PERSON_NAME] last character input" at bounding box center [480, 135] width 26 height 26
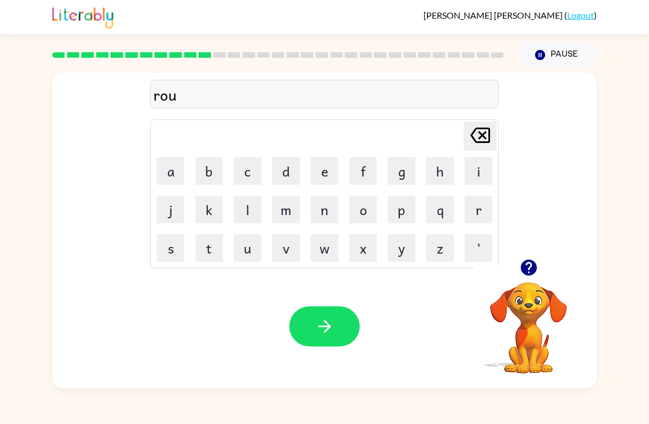
click at [468, 139] on icon "[PERSON_NAME] last character input" at bounding box center [480, 135] width 26 height 26
click at [484, 130] on icon at bounding box center [480, 135] width 20 height 15
click at [376, 206] on button "o" at bounding box center [363, 210] width 28 height 28
click at [298, 170] on button "d" at bounding box center [286, 171] width 28 height 28
click at [325, 175] on button "e" at bounding box center [325, 171] width 28 height 28
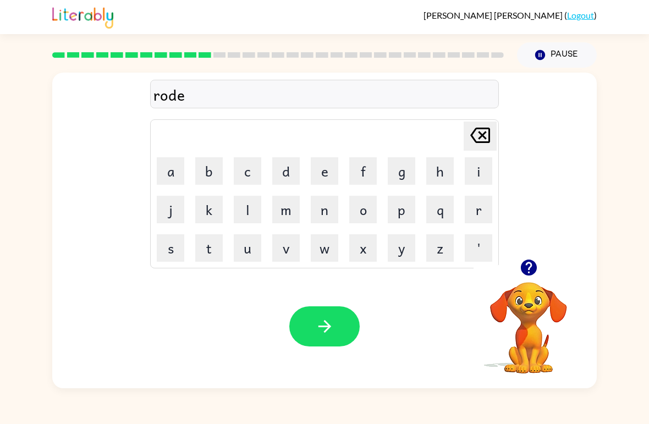
click at [320, 329] on icon "button" at bounding box center [324, 326] width 19 height 19
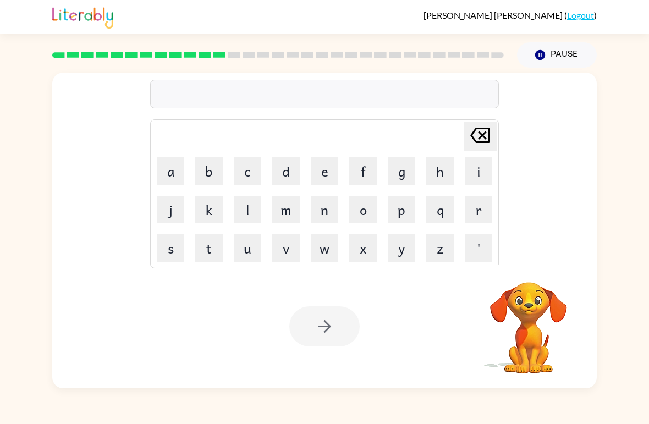
click at [259, 252] on button "u" at bounding box center [248, 248] width 28 height 28
click at [399, 215] on button "p" at bounding box center [402, 210] width 28 height 28
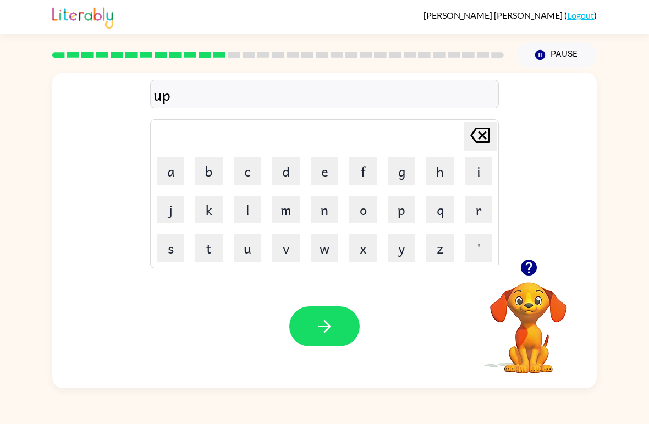
click at [399, 174] on button "g" at bounding box center [402, 171] width 28 height 28
click at [468, 213] on button "r" at bounding box center [479, 210] width 28 height 28
click at [171, 163] on button "a" at bounding box center [171, 171] width 28 height 28
click at [291, 178] on button "d" at bounding box center [286, 171] width 28 height 28
click at [291, 177] on button "d" at bounding box center [286, 171] width 28 height 28
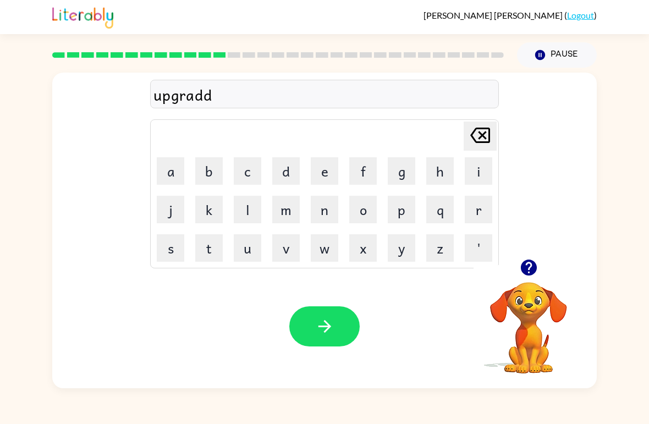
click at [484, 131] on icon "[PERSON_NAME] last character input" at bounding box center [480, 135] width 26 height 26
click at [331, 180] on button "e" at bounding box center [325, 171] width 28 height 28
click at [320, 323] on icon "button" at bounding box center [324, 326] width 19 height 19
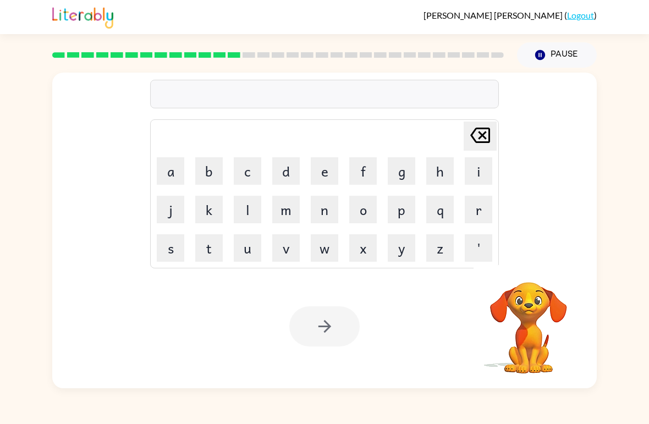
click at [288, 210] on button "m" at bounding box center [286, 210] width 28 height 28
click at [171, 180] on button "a" at bounding box center [171, 171] width 28 height 28
click at [292, 174] on button "d" at bounding box center [286, 171] width 28 height 28
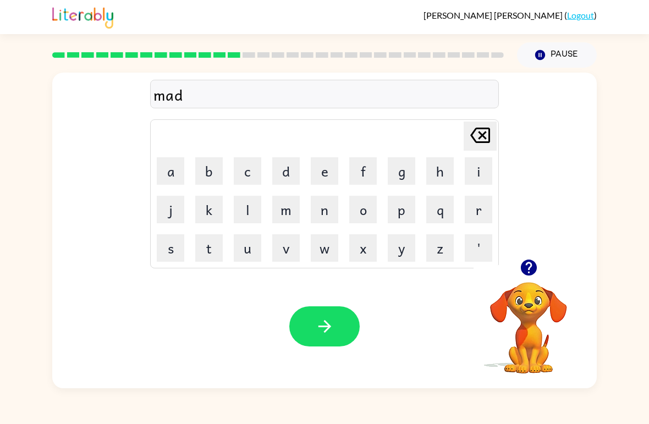
click at [328, 215] on button "n" at bounding box center [325, 210] width 28 height 28
click at [337, 178] on button "e" at bounding box center [325, 171] width 28 height 28
click at [173, 255] on button "s" at bounding box center [171, 248] width 28 height 28
click at [469, 150] on div "[PERSON_NAME] last character input" at bounding box center [480, 136] width 26 height 28
click at [477, 141] on icon "[PERSON_NAME] last character input" at bounding box center [480, 135] width 26 height 26
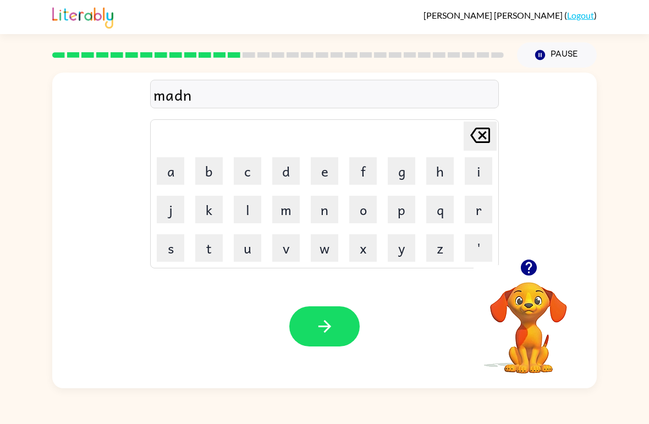
click at [477, 141] on icon "[PERSON_NAME] last character input" at bounding box center [480, 135] width 26 height 26
click at [288, 177] on button "d" at bounding box center [286, 171] width 28 height 28
click at [326, 213] on button "n" at bounding box center [325, 210] width 28 height 28
click at [335, 177] on button "e" at bounding box center [325, 171] width 28 height 28
click at [487, 140] on icon "[PERSON_NAME] last character input" at bounding box center [480, 135] width 26 height 26
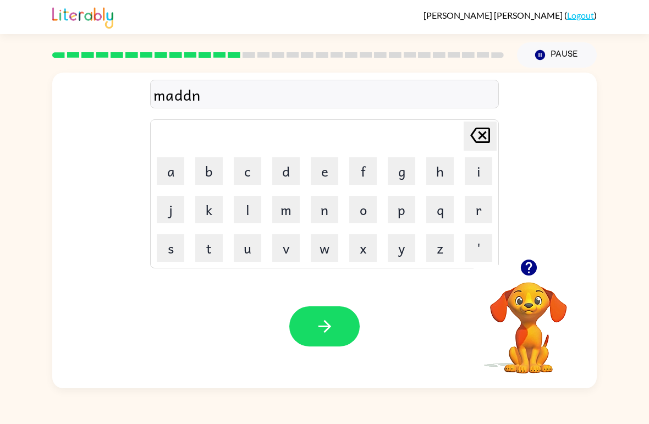
click at [487, 140] on icon "[PERSON_NAME] last character input" at bounding box center [480, 135] width 26 height 26
click at [483, 140] on icon "[PERSON_NAME] last character input" at bounding box center [480, 135] width 26 height 26
click at [334, 212] on button "n" at bounding box center [325, 210] width 28 height 28
click at [333, 173] on button "e" at bounding box center [325, 171] width 28 height 28
click at [171, 261] on button "s" at bounding box center [171, 248] width 28 height 28
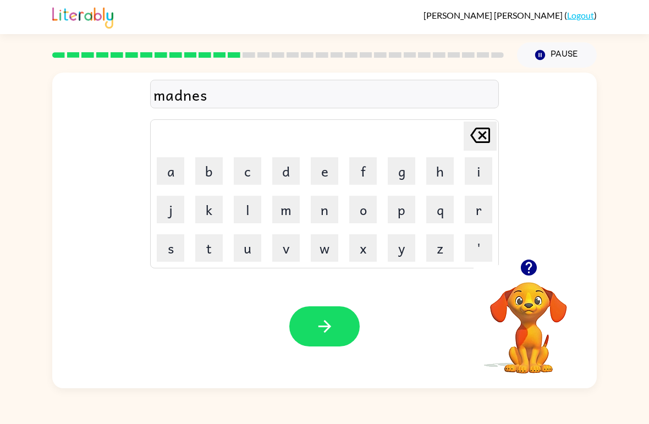
click at [172, 262] on td "s" at bounding box center [170, 247] width 37 height 37
click at [177, 241] on button "s" at bounding box center [171, 248] width 28 height 28
click at [314, 300] on div "Your browser must support playing .mp4 files to use Literably. Please try using…" at bounding box center [324, 327] width 545 height 124
click at [321, 321] on icon "button" at bounding box center [324, 326] width 19 height 19
click at [532, 255] on button "button" at bounding box center [529, 268] width 28 height 28
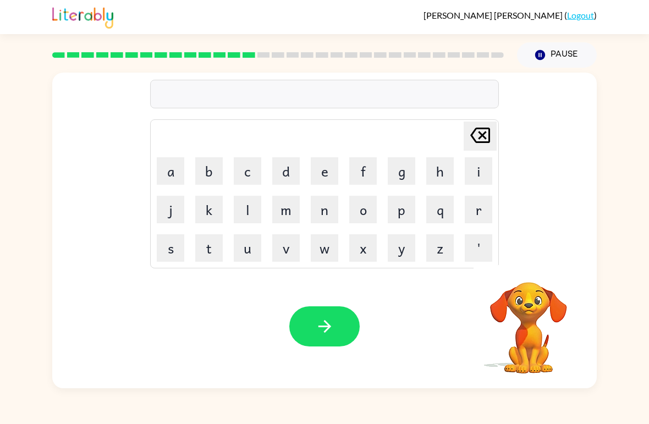
click at [199, 174] on button "b" at bounding box center [209, 171] width 28 height 28
click at [363, 217] on button "o" at bounding box center [363, 210] width 28 height 28
click at [258, 260] on button "u" at bounding box center [248, 248] width 28 height 28
click at [329, 221] on button "n" at bounding box center [325, 210] width 28 height 28
click at [257, 253] on button "u" at bounding box center [248, 248] width 28 height 28
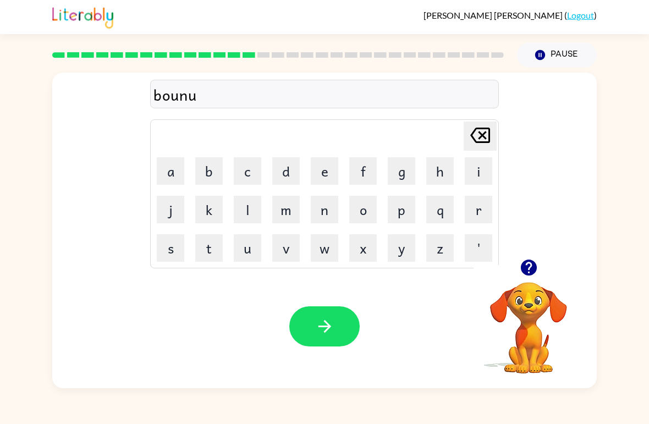
click at [166, 245] on button "s" at bounding box center [171, 248] width 28 height 28
click at [325, 338] on button "button" at bounding box center [324, 326] width 70 height 40
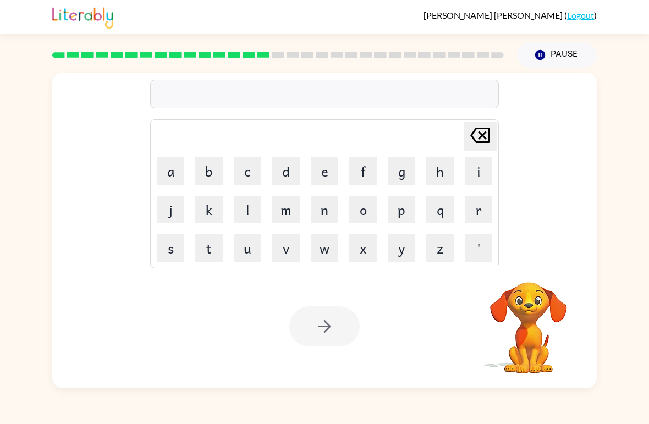
click at [164, 257] on button "s" at bounding box center [171, 248] width 28 height 28
click at [365, 213] on button "o" at bounding box center [363, 210] width 28 height 28
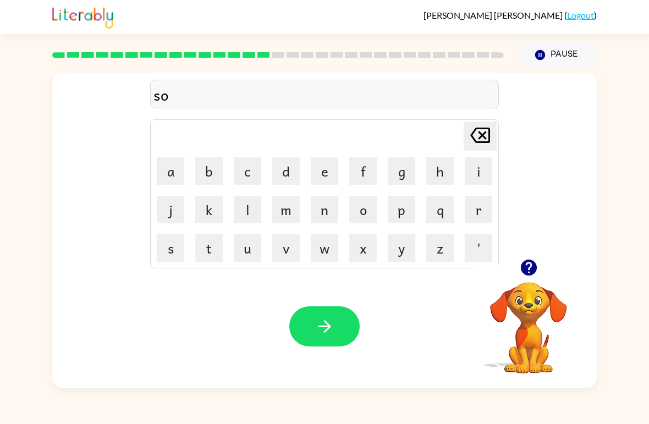
click at [251, 260] on button "u" at bounding box center [248, 248] width 28 height 28
click at [484, 206] on button "r" at bounding box center [479, 210] width 28 height 28
click at [279, 212] on button "m" at bounding box center [286, 210] width 28 height 28
click at [337, 329] on button "button" at bounding box center [324, 326] width 70 height 40
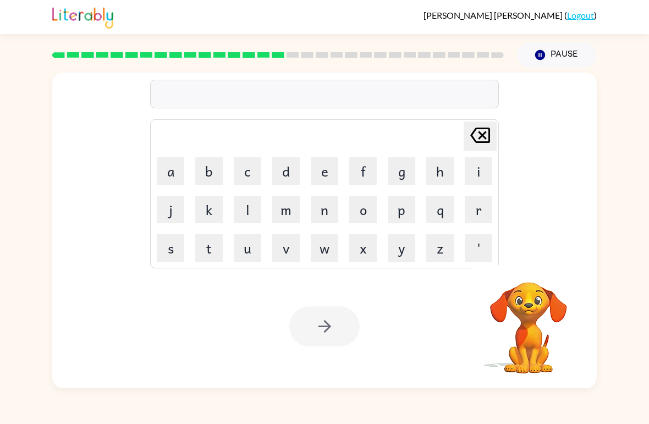
click at [479, 207] on button "r" at bounding box center [479, 210] width 28 height 28
click at [175, 172] on button "a" at bounding box center [171, 171] width 28 height 28
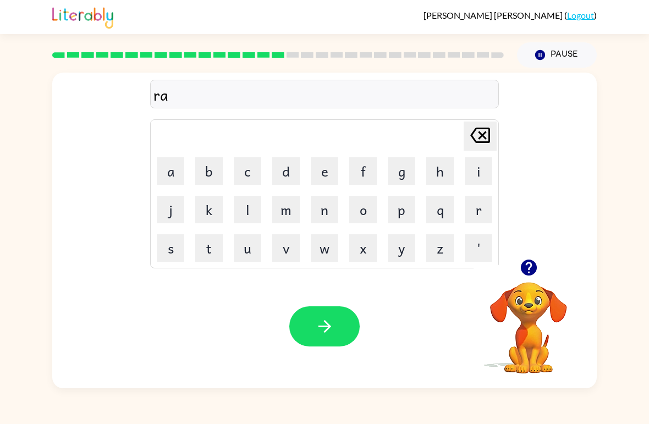
click at [290, 202] on button "m" at bounding box center [286, 210] width 28 height 28
click at [327, 326] on icon "button" at bounding box center [324, 326] width 19 height 19
click at [211, 169] on button "b" at bounding box center [209, 171] width 28 height 28
click at [475, 218] on button "r" at bounding box center [479, 210] width 28 height 28
click at [329, 168] on button "e" at bounding box center [325, 171] width 28 height 28
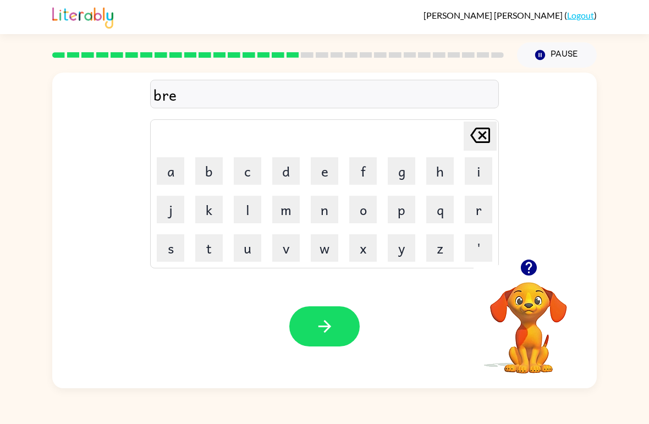
click at [328, 168] on button "e" at bounding box center [325, 171] width 28 height 28
click at [292, 212] on button "m" at bounding box center [286, 210] width 28 height 28
click at [484, 168] on button "i" at bounding box center [479, 171] width 28 height 28
click at [327, 216] on button "n" at bounding box center [325, 210] width 28 height 28
click at [402, 164] on button "g" at bounding box center [402, 171] width 28 height 28
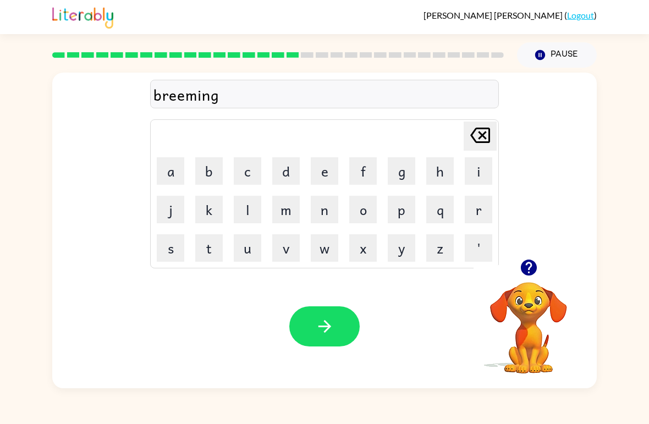
click at [337, 335] on button "button" at bounding box center [324, 326] width 70 height 40
click at [329, 171] on button "e" at bounding box center [325, 171] width 28 height 28
click at [486, 133] on icon at bounding box center [480, 135] width 20 height 15
click at [484, 218] on button "r" at bounding box center [479, 210] width 28 height 28
click at [333, 164] on button "e" at bounding box center [325, 171] width 28 height 28
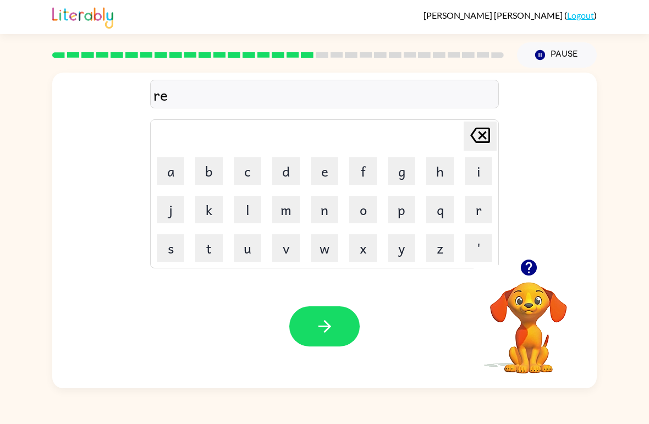
click at [179, 172] on button "a" at bounding box center [171, 171] width 28 height 28
click at [171, 252] on button "s" at bounding box center [171, 248] width 28 height 28
click at [257, 171] on button "c" at bounding box center [248, 171] width 28 height 28
click at [329, 166] on button "e" at bounding box center [325, 171] width 28 height 28
click at [322, 163] on button "e" at bounding box center [325, 171] width 28 height 28
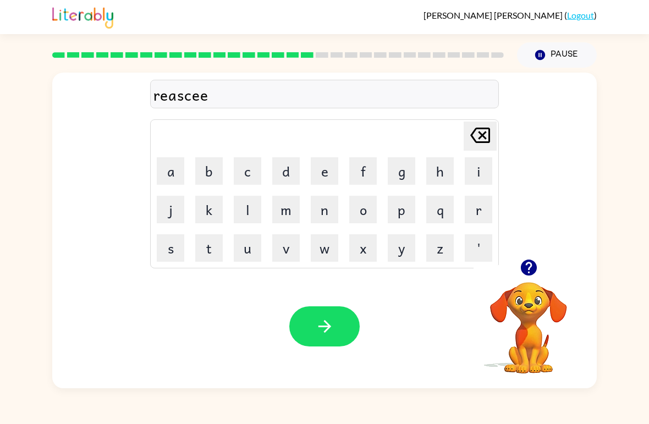
click at [477, 138] on icon "[PERSON_NAME] last character input" at bounding box center [480, 135] width 26 height 26
click at [167, 240] on button "s" at bounding box center [171, 248] width 28 height 28
click at [215, 250] on button "t" at bounding box center [209, 248] width 28 height 28
click at [340, 334] on button "button" at bounding box center [324, 326] width 70 height 40
click at [526, 278] on button "button" at bounding box center [529, 268] width 28 height 28
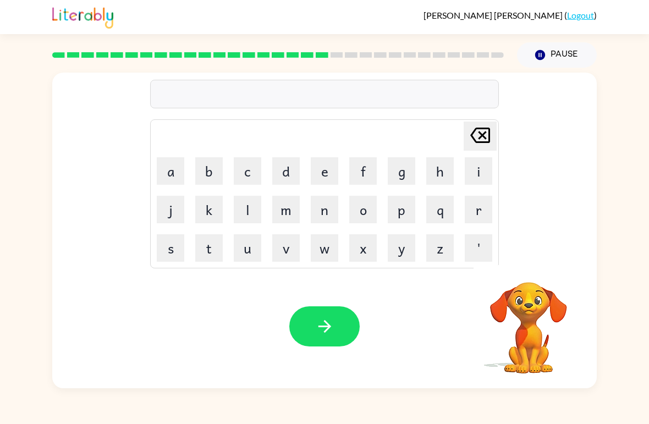
click at [167, 167] on button "a" at bounding box center [171, 171] width 28 height 28
click at [477, 214] on button "r" at bounding box center [479, 210] width 28 height 28
click at [203, 253] on button "t" at bounding box center [209, 248] width 28 height 28
click at [498, 207] on table "[PERSON_NAME] last character input a b c d e f g h i j k l m n o p q r s t u v …" at bounding box center [325, 194] width 348 height 148
click at [328, 172] on button "e" at bounding box center [325, 171] width 28 height 28
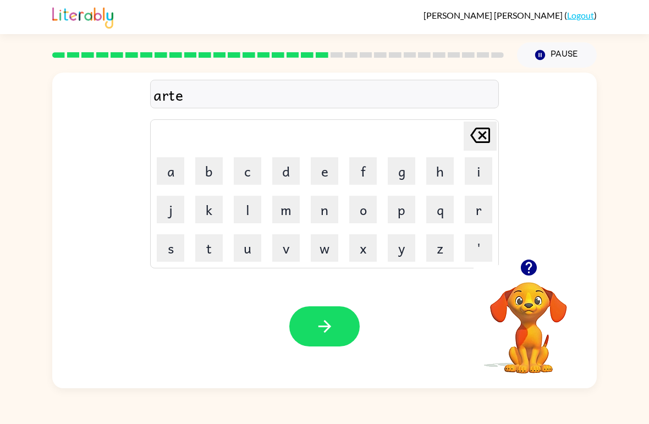
click at [171, 168] on button "a" at bounding box center [171, 171] width 28 height 28
click at [402, 249] on button "y" at bounding box center [402, 248] width 28 height 28
click at [331, 330] on icon "button" at bounding box center [324, 326] width 19 height 19
click at [375, 162] on button "f" at bounding box center [363, 171] width 28 height 28
click at [365, 211] on button "o" at bounding box center [363, 210] width 28 height 28
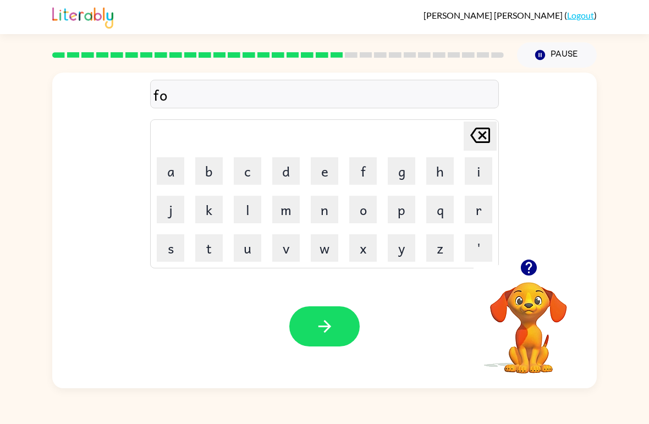
click at [251, 215] on button "l" at bounding box center [248, 210] width 28 height 28
click at [361, 211] on button "o" at bounding box center [363, 210] width 28 height 28
click at [255, 251] on button "u" at bounding box center [248, 248] width 28 height 28
click at [280, 171] on button "d" at bounding box center [286, 171] width 28 height 28
click at [326, 345] on button "button" at bounding box center [324, 326] width 70 height 40
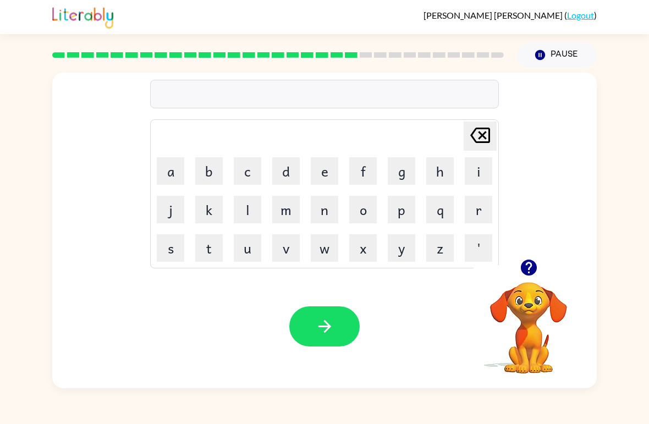
click at [531, 276] on icon "button" at bounding box center [528, 268] width 16 height 16
click at [248, 176] on button "c" at bounding box center [248, 171] width 28 height 28
click at [331, 169] on button "e" at bounding box center [325, 171] width 28 height 28
click at [332, 212] on button "n" at bounding box center [325, 210] width 28 height 28
click at [218, 257] on button "t" at bounding box center [209, 248] width 28 height 28
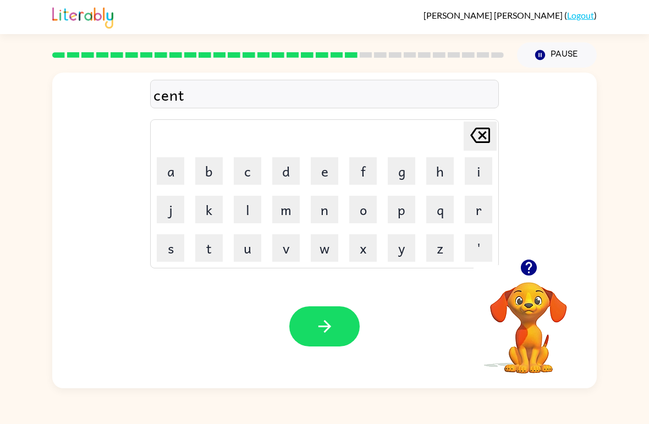
click at [325, 172] on button "e" at bounding box center [325, 171] width 28 height 28
click at [398, 216] on button "p" at bounding box center [402, 210] width 28 height 28
click at [486, 178] on button "i" at bounding box center [479, 171] width 28 height 28
click at [281, 183] on button "d" at bounding box center [286, 171] width 28 height 28
click at [328, 177] on button "e" at bounding box center [325, 171] width 28 height 28
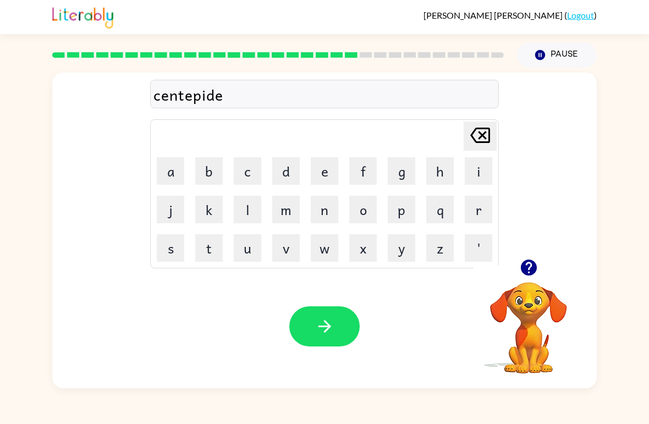
click at [333, 334] on icon "button" at bounding box center [324, 326] width 19 height 19
click at [169, 256] on button "s" at bounding box center [171, 248] width 28 height 28
click at [255, 256] on button "u" at bounding box center [248, 248] width 28 height 28
click at [166, 256] on button "s" at bounding box center [171, 248] width 28 height 28
click at [211, 247] on button "t" at bounding box center [209, 248] width 28 height 28
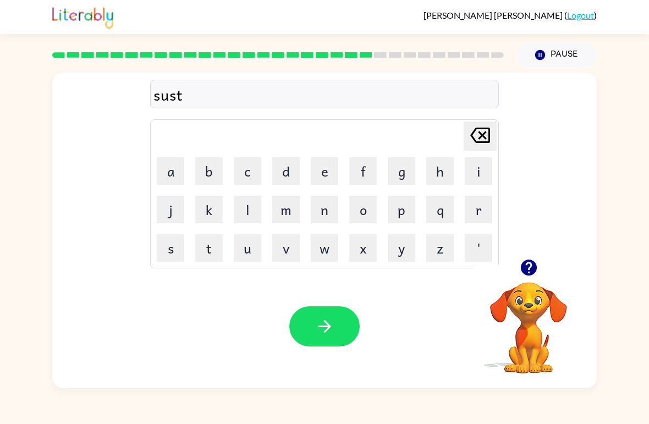
click at [170, 174] on button "a" at bounding box center [171, 171] width 28 height 28
click at [401, 258] on button "y" at bounding box center [402, 248] width 28 height 28
click at [337, 219] on button "n" at bounding box center [325, 210] width 28 height 28
click at [480, 140] on icon "[PERSON_NAME] last character input" at bounding box center [480, 135] width 26 height 26
click at [480, 139] on icon at bounding box center [480, 135] width 20 height 15
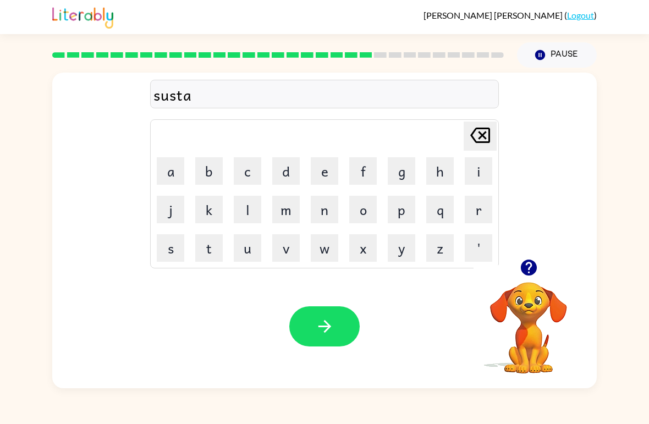
click at [474, 173] on button "i" at bounding box center [479, 171] width 28 height 28
click at [328, 219] on button "n" at bounding box center [325, 210] width 28 height 28
click at [312, 345] on button "button" at bounding box center [324, 326] width 70 height 40
click at [373, 211] on button "o" at bounding box center [363, 210] width 28 height 28
click at [253, 252] on button "u" at bounding box center [248, 248] width 28 height 28
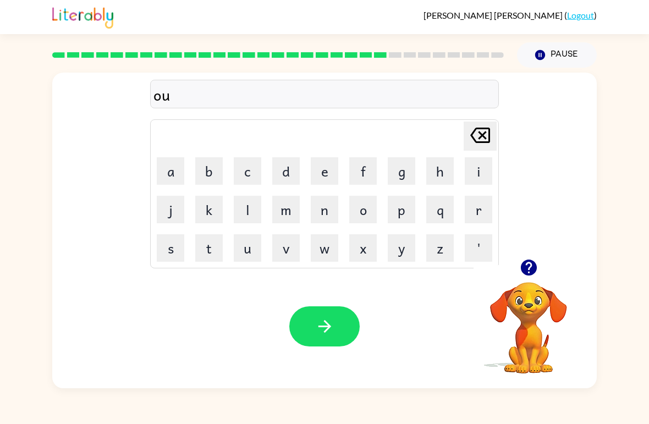
click at [486, 130] on icon at bounding box center [480, 135] width 20 height 15
click at [366, 169] on button "f" at bounding box center [363, 171] width 28 height 28
click at [372, 211] on button "o" at bounding box center [363, 210] width 28 height 28
click at [252, 253] on button "u" at bounding box center [248, 248] width 28 height 28
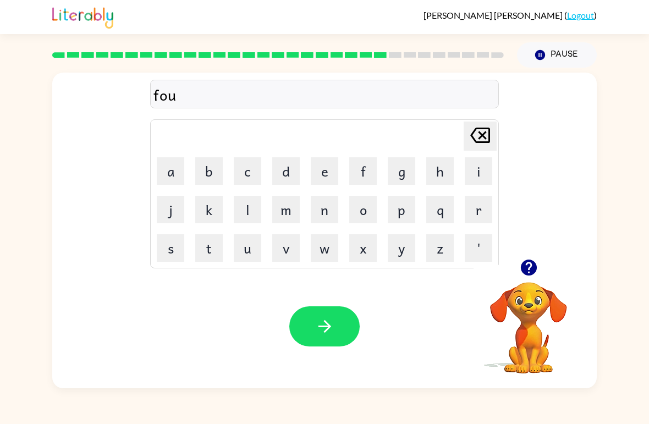
click at [320, 247] on button "w" at bounding box center [325, 248] width 28 height 28
click at [369, 219] on button "o" at bounding box center [363, 210] width 28 height 28
click at [492, 215] on button "r" at bounding box center [479, 210] width 28 height 28
click at [289, 171] on button "d" at bounding box center [286, 171] width 28 height 28
click at [327, 320] on icon "button" at bounding box center [324, 326] width 19 height 19
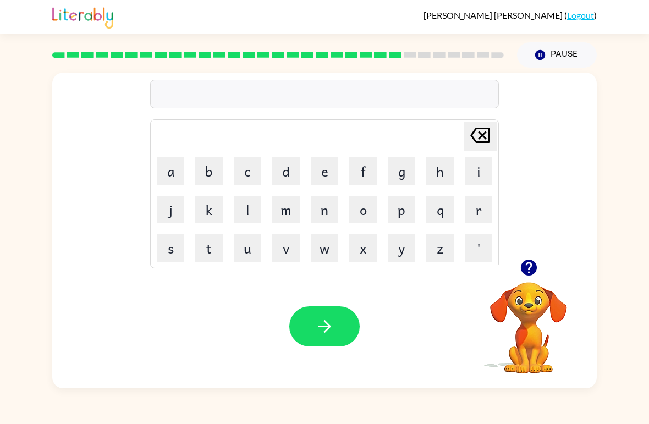
click at [488, 206] on button "r" at bounding box center [479, 210] width 28 height 28
click at [343, 161] on table "[PERSON_NAME] last character input a b c d e f g h i j k l m n o p q r s t u v …" at bounding box center [325, 194] width 348 height 148
click at [332, 180] on button "e" at bounding box center [325, 171] width 28 height 28
click at [182, 178] on button "a" at bounding box center [171, 171] width 28 height 28
click at [255, 210] on button "l" at bounding box center [248, 210] width 28 height 28
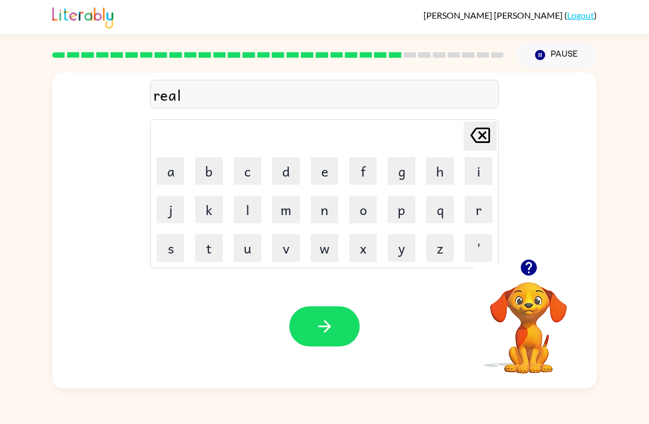
click at [172, 172] on button "a" at bounding box center [171, 171] width 28 height 28
click at [292, 172] on button "d" at bounding box center [286, 171] width 28 height 28
click at [331, 171] on button "e" at bounding box center [325, 171] width 28 height 28
click at [290, 175] on button "d" at bounding box center [286, 171] width 28 height 28
click at [299, 336] on button "button" at bounding box center [324, 326] width 70 height 40
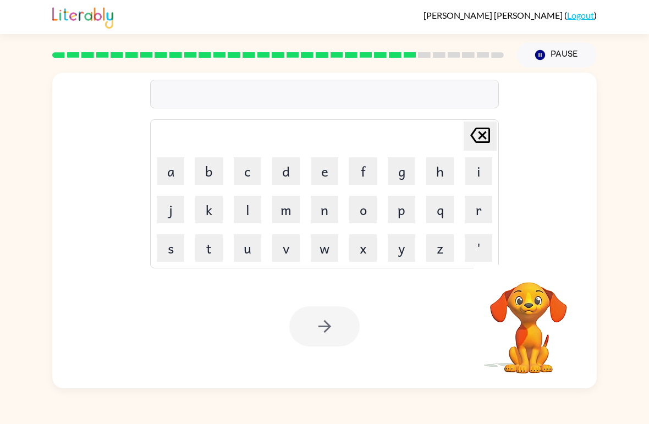
click at [409, 174] on button "g" at bounding box center [402, 171] width 28 height 28
click at [360, 219] on button "o" at bounding box center [363, 210] width 28 height 28
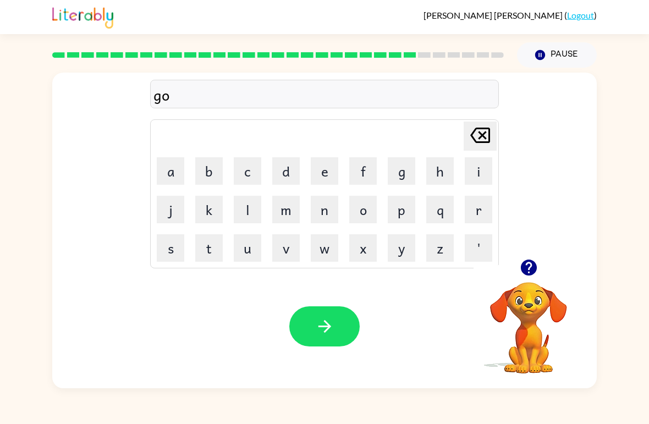
click at [208, 178] on button "b" at bounding box center [209, 171] width 28 height 28
click at [260, 205] on button "l" at bounding box center [248, 210] width 28 height 28
click at [487, 175] on button "i" at bounding box center [479, 171] width 28 height 28
click at [331, 215] on button "n" at bounding box center [325, 210] width 28 height 28
click at [325, 334] on icon "button" at bounding box center [324, 326] width 19 height 19
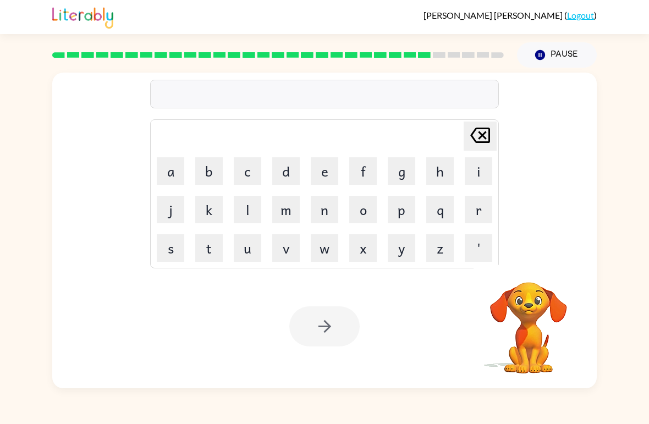
click at [249, 214] on button "l" at bounding box center [248, 210] width 28 height 28
click at [374, 211] on button "o" at bounding box center [363, 210] width 28 height 28
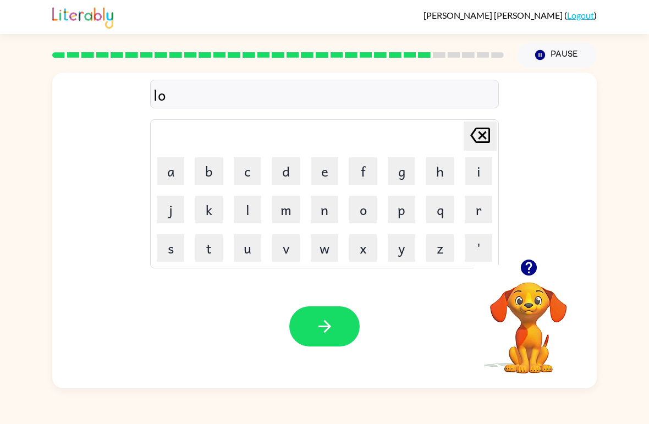
click at [482, 133] on icon "[PERSON_NAME] last character input" at bounding box center [480, 135] width 26 height 26
click at [487, 134] on icon "[PERSON_NAME] last character input" at bounding box center [480, 135] width 26 height 26
click at [257, 211] on button "l" at bounding box center [248, 210] width 28 height 28
click at [375, 200] on button "o" at bounding box center [363, 210] width 28 height 28
click at [287, 219] on button "m" at bounding box center [286, 210] width 28 height 28
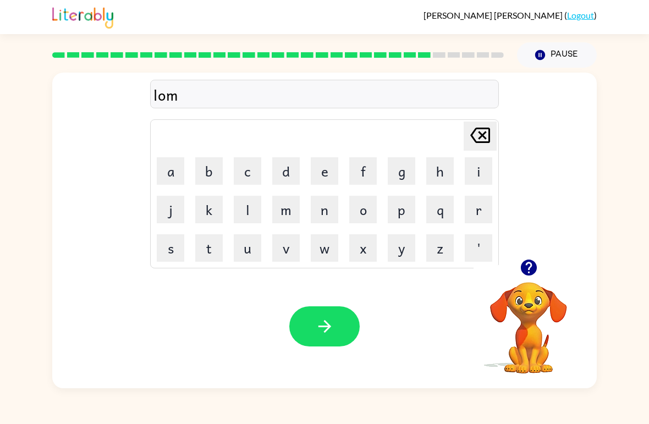
click at [221, 167] on button "b" at bounding box center [209, 171] width 28 height 28
click at [323, 174] on button "e" at bounding box center [325, 171] width 28 height 28
click at [489, 218] on button "r" at bounding box center [479, 210] width 28 height 28
click at [172, 213] on button "j" at bounding box center [171, 210] width 28 height 28
click at [168, 175] on button "a" at bounding box center [171, 171] width 28 height 28
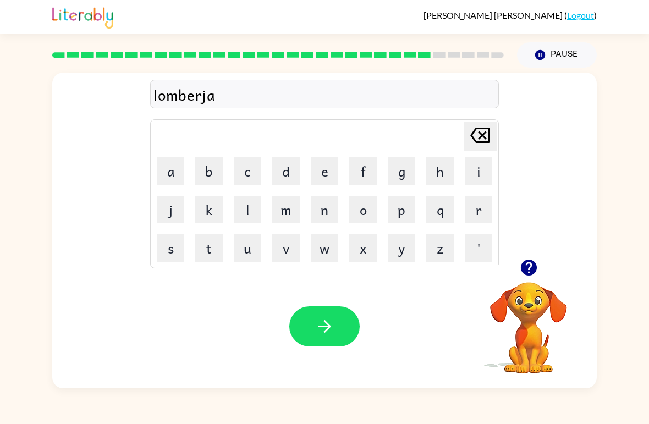
click at [245, 171] on button "c" at bounding box center [248, 171] width 28 height 28
click at [215, 210] on button "k" at bounding box center [209, 210] width 28 height 28
click at [328, 317] on button "button" at bounding box center [324, 326] width 70 height 40
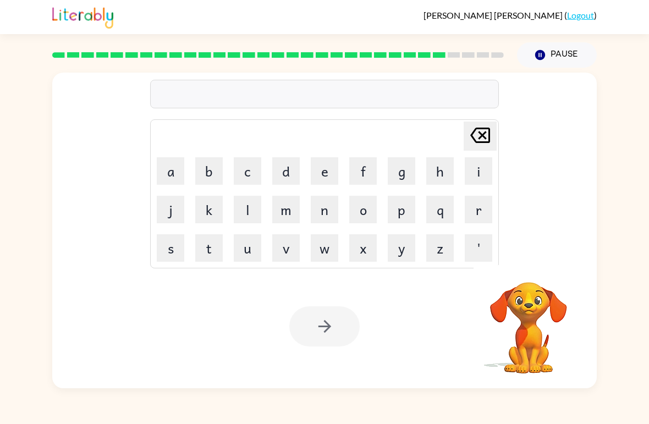
click at [397, 219] on button "p" at bounding box center [402, 210] width 28 height 28
click at [325, 177] on button "e" at bounding box center [325, 171] width 28 height 28
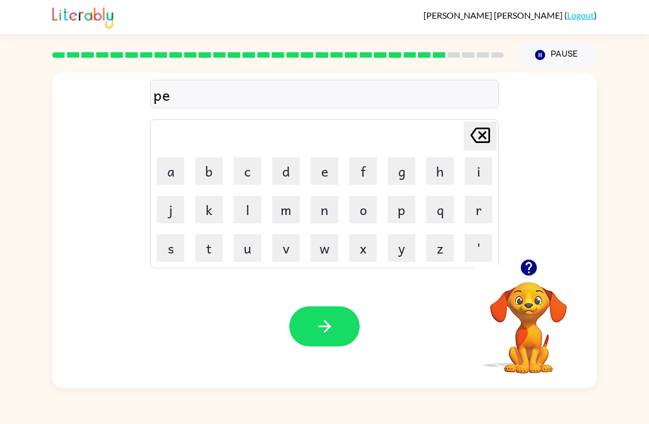
click at [168, 179] on button "a" at bounding box center [171, 171] width 28 height 28
click at [482, 212] on button "r" at bounding box center [479, 210] width 28 height 28
click at [174, 248] on button "s" at bounding box center [171, 248] width 28 height 28
click at [311, 338] on button "button" at bounding box center [324, 326] width 70 height 40
click at [207, 247] on button "t" at bounding box center [209, 248] width 28 height 28
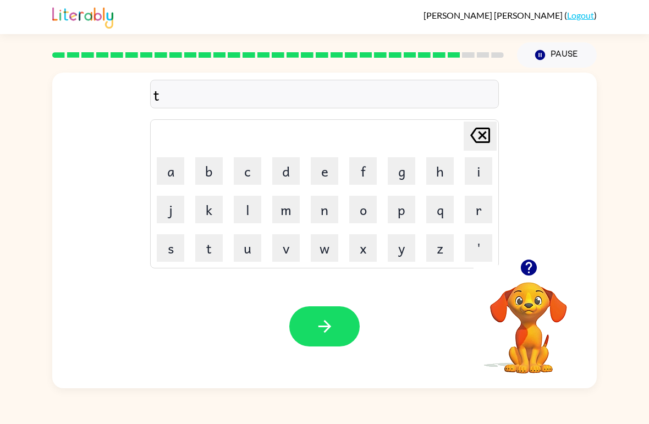
click at [448, 169] on button "h" at bounding box center [440, 171] width 28 height 28
click at [475, 182] on button "i" at bounding box center [479, 171] width 28 height 28
click at [328, 208] on button "n" at bounding box center [325, 210] width 28 height 28
click at [320, 339] on button "button" at bounding box center [324, 326] width 70 height 40
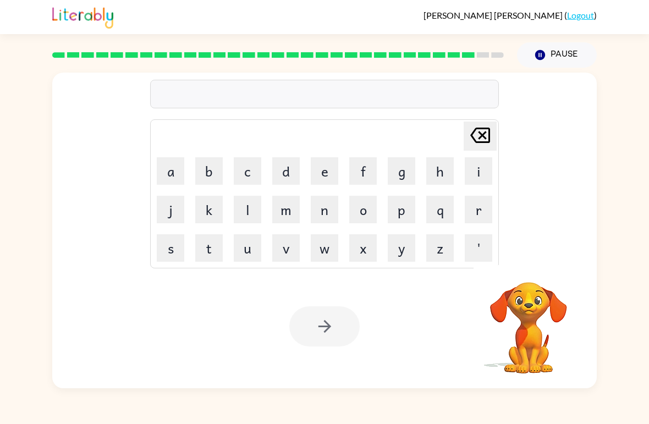
click at [177, 249] on button "s" at bounding box center [171, 248] width 28 height 28
click at [367, 217] on button "o" at bounding box center [363, 210] width 28 height 28
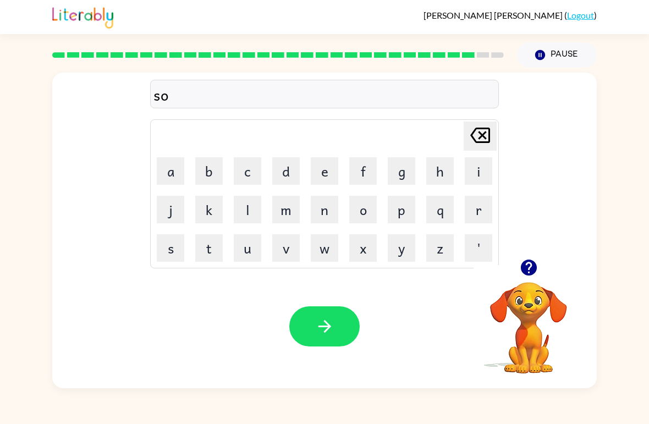
click at [287, 253] on button "v" at bounding box center [286, 248] width 28 height 28
click at [327, 169] on button "e" at bounding box center [325, 171] width 28 height 28
click at [482, 206] on button "r" at bounding box center [479, 210] width 28 height 28
click at [482, 205] on button "r" at bounding box center [479, 210] width 28 height 28
click at [475, 150] on div "[PERSON_NAME] last character input" at bounding box center [480, 136] width 26 height 28
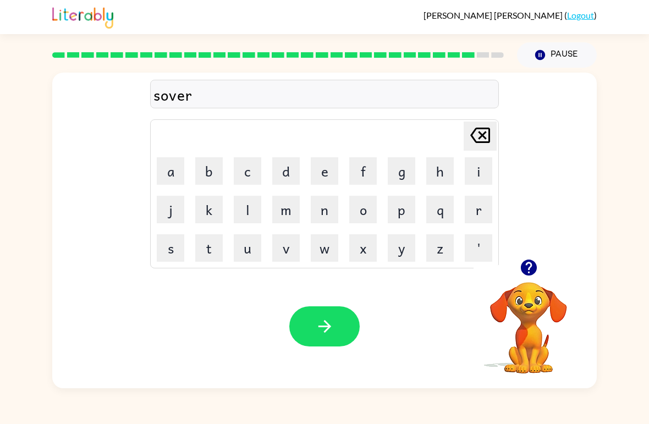
click at [477, 142] on icon at bounding box center [480, 135] width 20 height 15
click at [473, 221] on button "r" at bounding box center [479, 210] width 28 height 28
click at [328, 256] on button "w" at bounding box center [325, 248] width 28 height 28
click at [452, 178] on button "h" at bounding box center [440, 171] width 28 height 28
click at [337, 166] on button "e" at bounding box center [325, 171] width 28 height 28
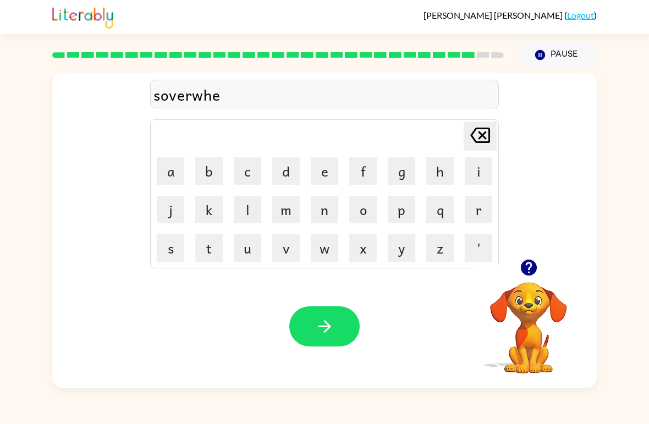
click at [475, 213] on button "r" at bounding box center [479, 210] width 28 height 28
click at [346, 173] on td "f" at bounding box center [362, 170] width 37 height 37
click at [324, 179] on button "e" at bounding box center [325, 171] width 28 height 28
click at [327, 311] on button "button" at bounding box center [324, 326] width 70 height 40
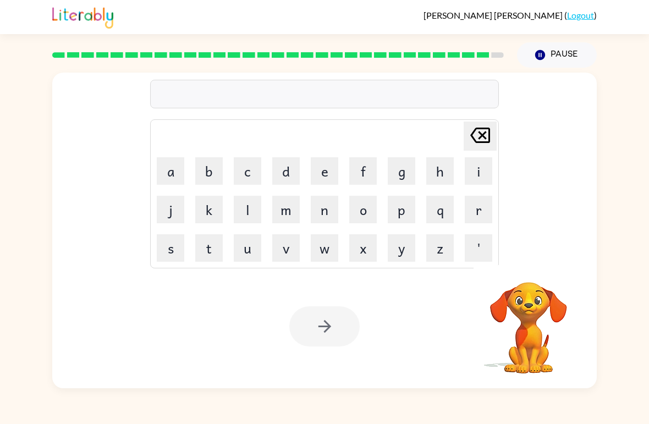
click at [362, 193] on td "o" at bounding box center [362, 209] width 37 height 37
click at [364, 218] on button "o" at bounding box center [363, 210] width 28 height 28
click at [326, 219] on button "n" at bounding box center [325, 210] width 28 height 28
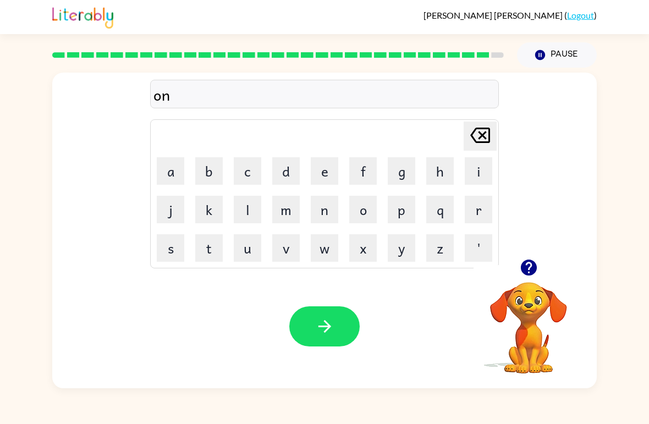
click at [167, 174] on button "a" at bounding box center [171, 171] width 28 height 28
click at [371, 174] on button "f" at bounding box center [363, 171] width 28 height 28
click at [482, 214] on button "r" at bounding box center [479, 210] width 28 height 28
click at [172, 172] on button "a" at bounding box center [171, 171] width 28 height 28
click at [479, 171] on button "i" at bounding box center [479, 171] width 28 height 28
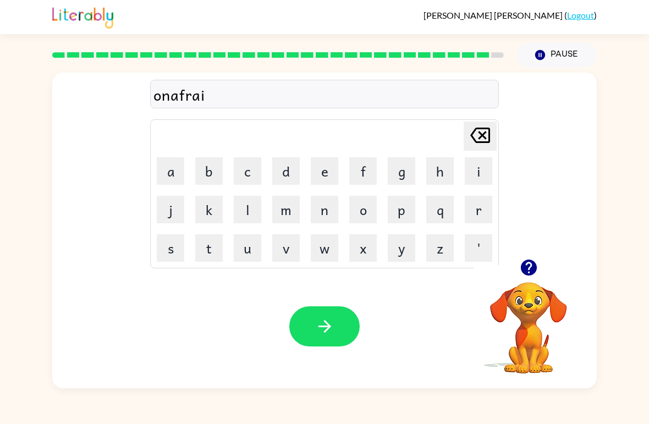
click at [298, 167] on button "d" at bounding box center [286, 171] width 28 height 28
click at [322, 342] on button "button" at bounding box center [324, 326] width 70 height 40
